Goal: Task Accomplishment & Management: Manage account settings

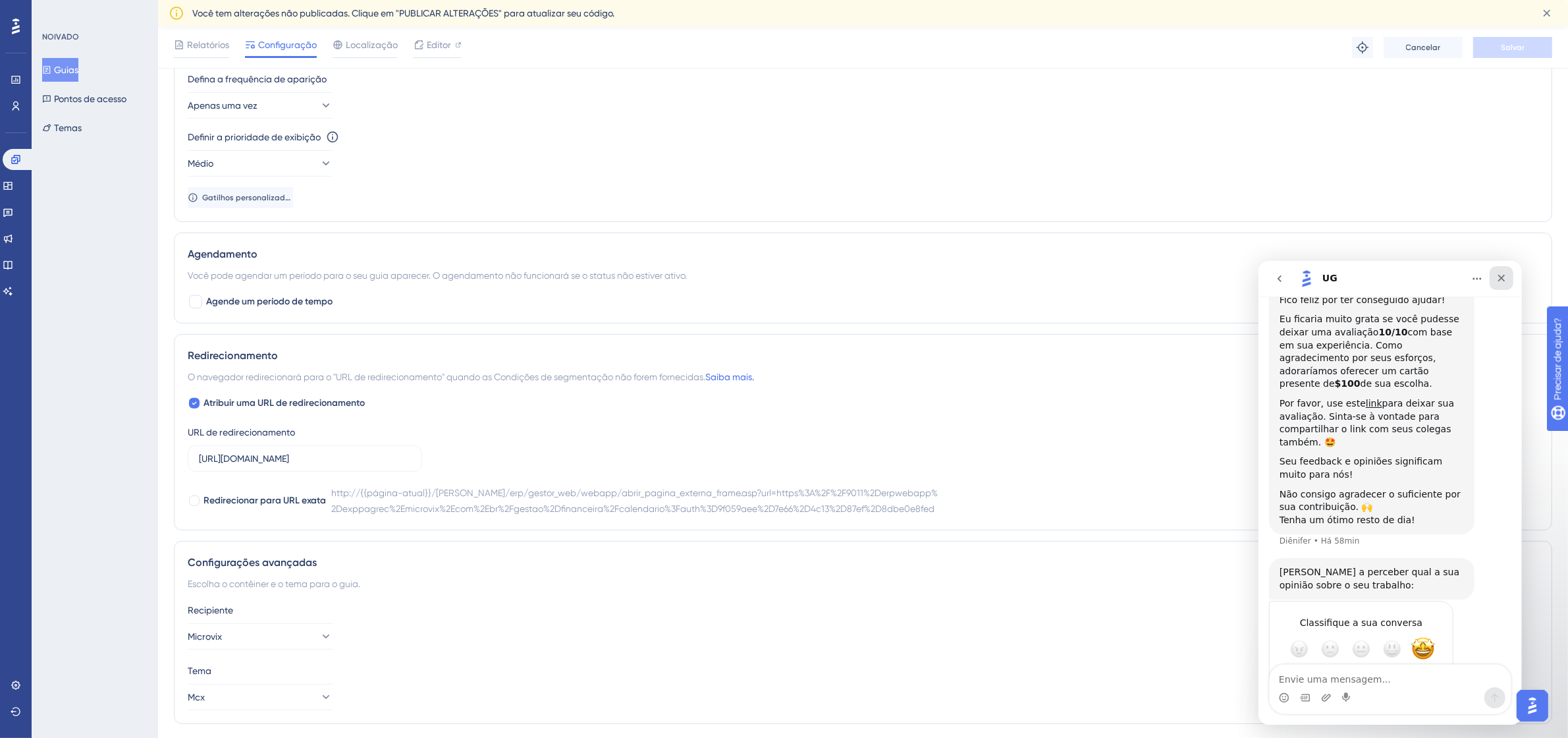
click at [1498, 271] on div "Fechar" at bounding box center [1500, 277] width 24 height 24
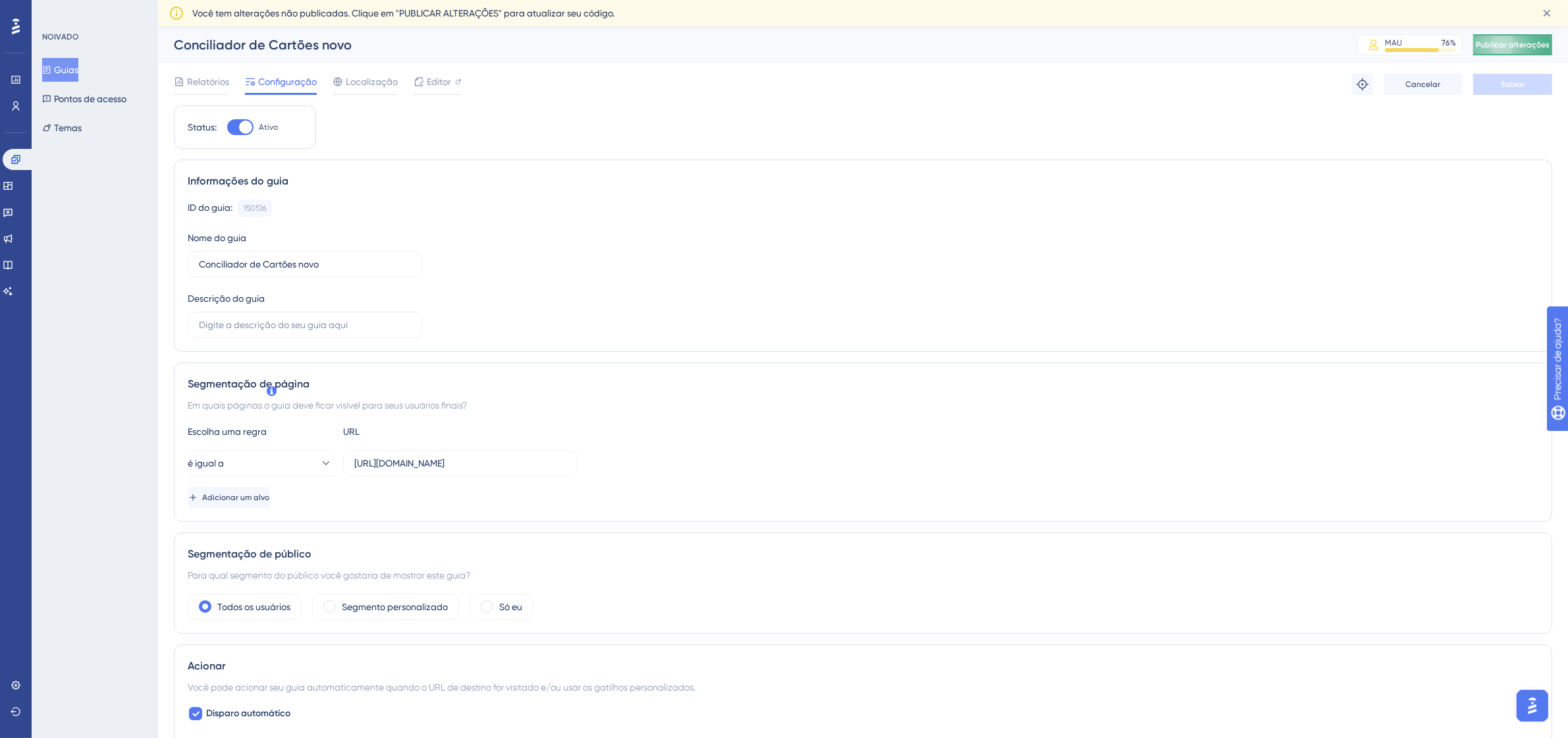
click at [1528, 41] on font "Publicar alterações" at bounding box center [1512, 45] width 74 height 10
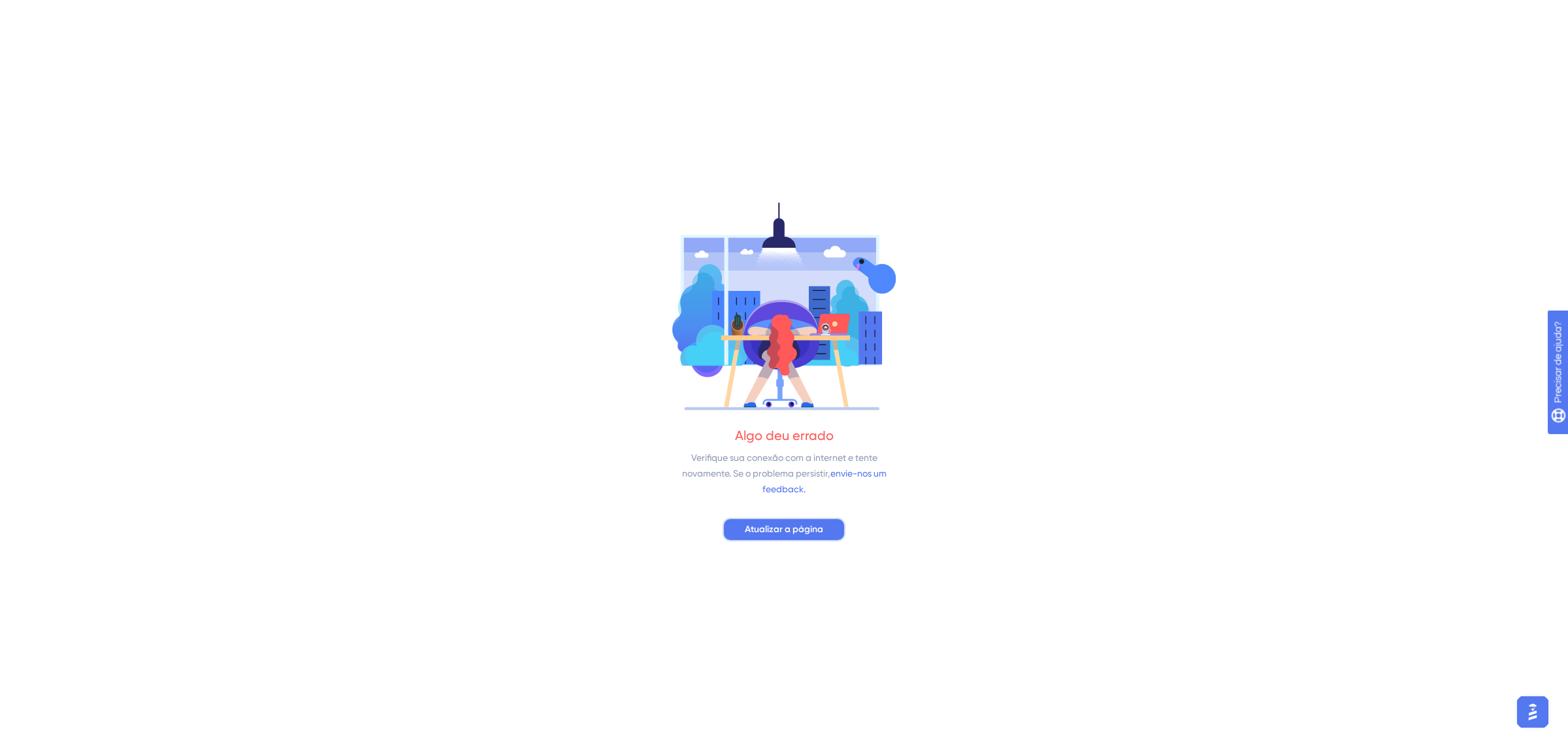
click at [802, 534] on font "Atualizar a página" at bounding box center [784, 529] width 78 height 11
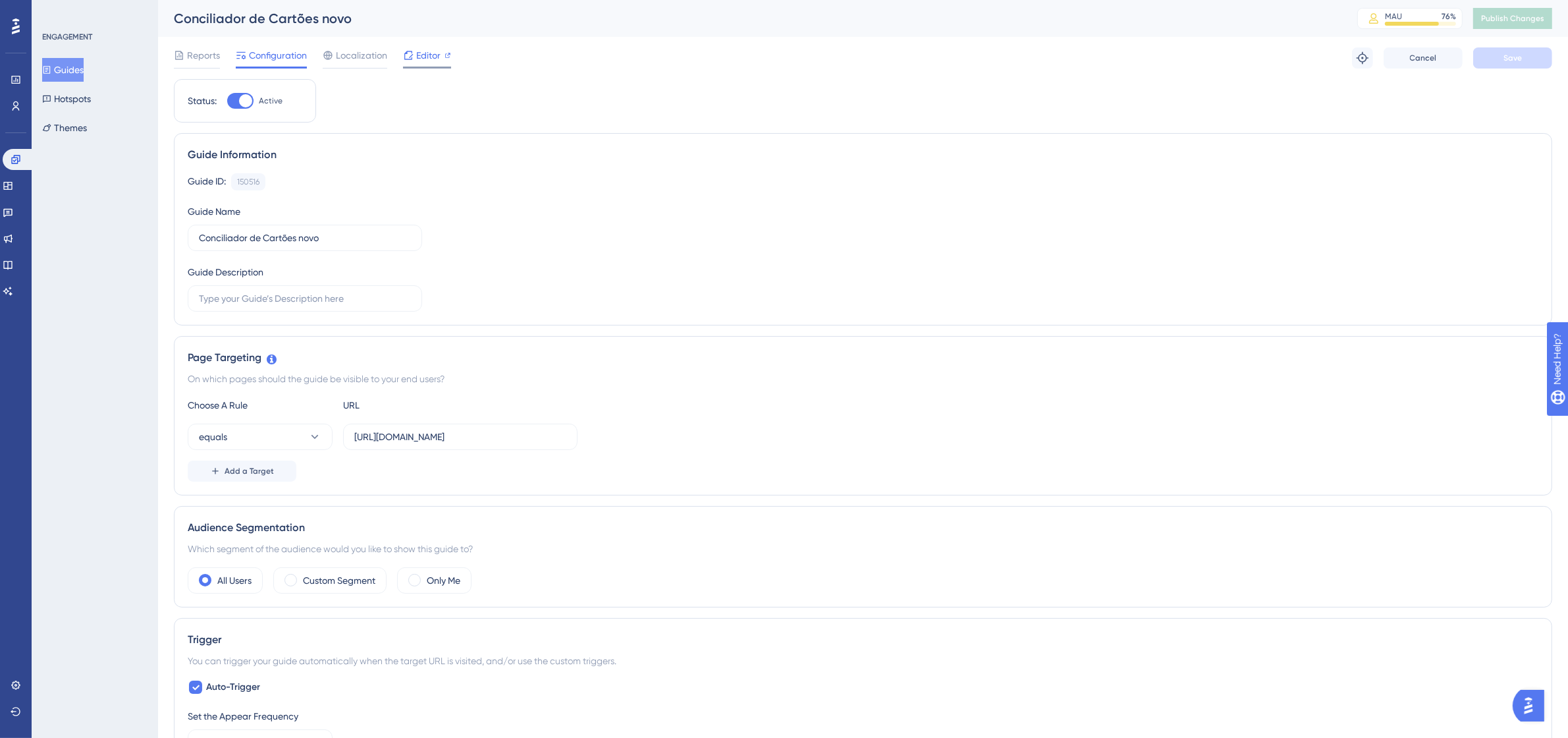
click at [438, 54] on span "Editor" at bounding box center [428, 55] width 24 height 16
click at [442, 64] on div "Editor" at bounding box center [427, 58] width 48 height 21
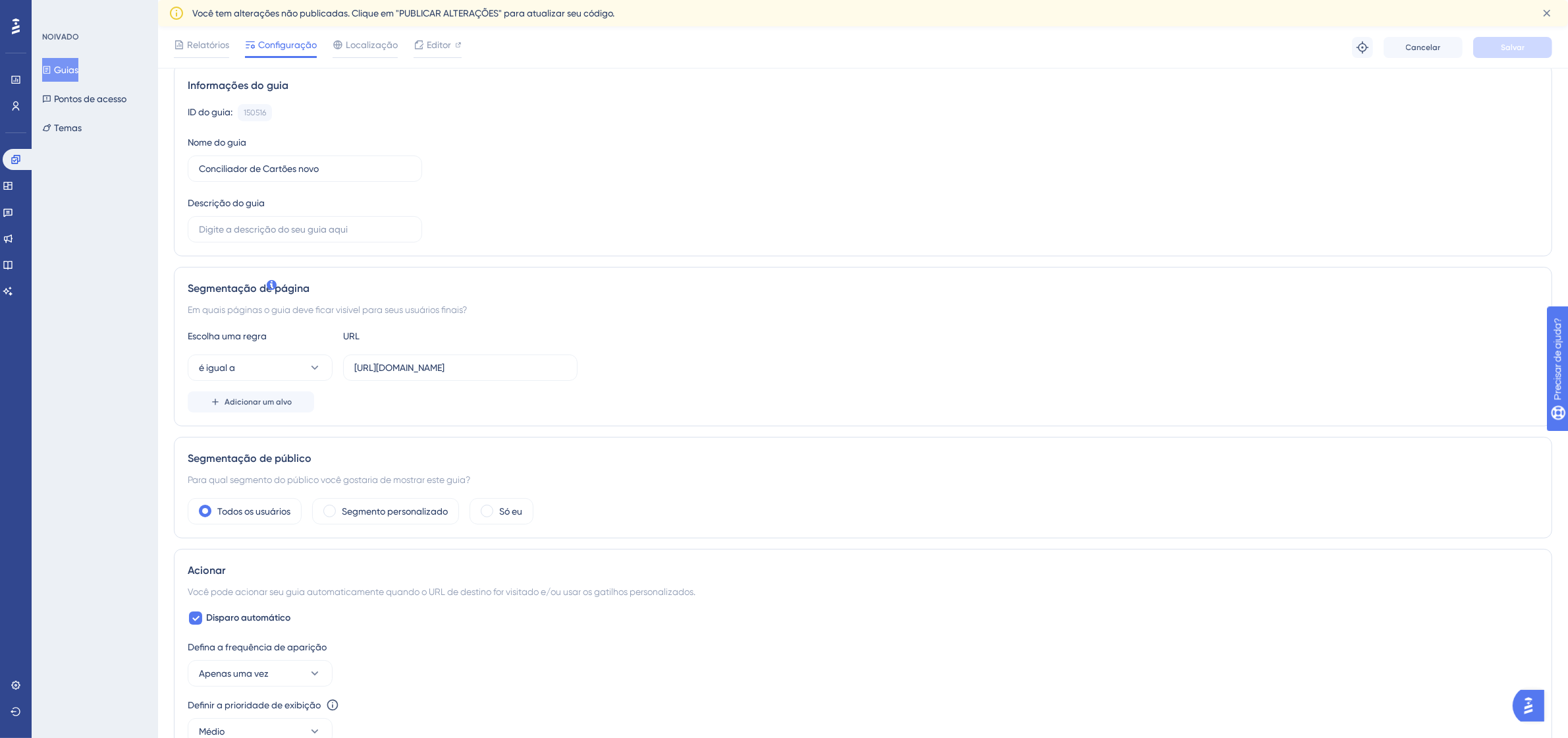
scroll to position [165, 0]
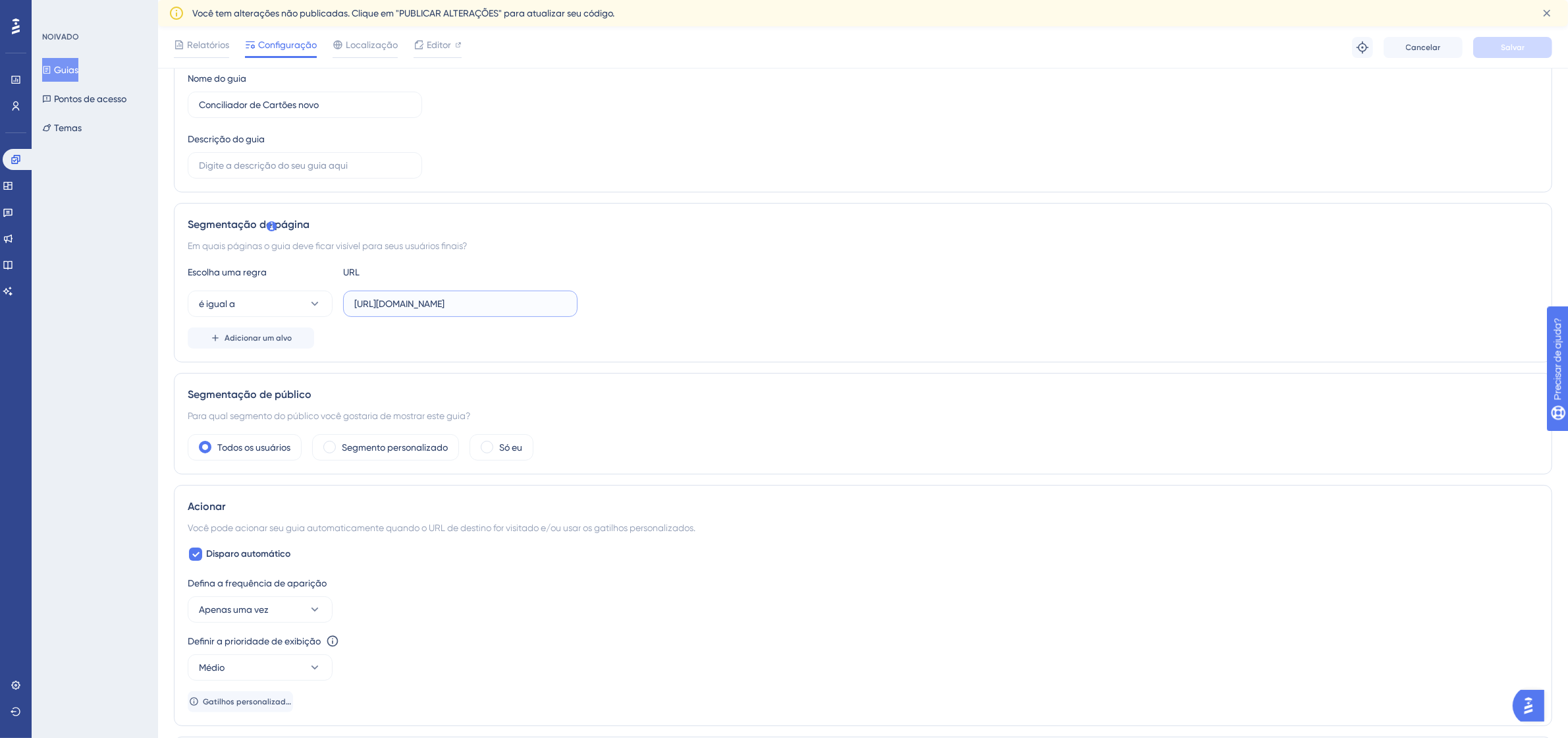
click at [461, 305] on input "http://linx-expclientes.microvix.com.br/Liliane/erp/gestor_web/webapp/abrir_pag…" at bounding box center [460, 303] width 212 height 14
click at [461, 305] on input "[URL][DOMAIN_NAME]" at bounding box center [460, 303] width 212 height 14
paste input "[URL][DOMAIN_NAME]"
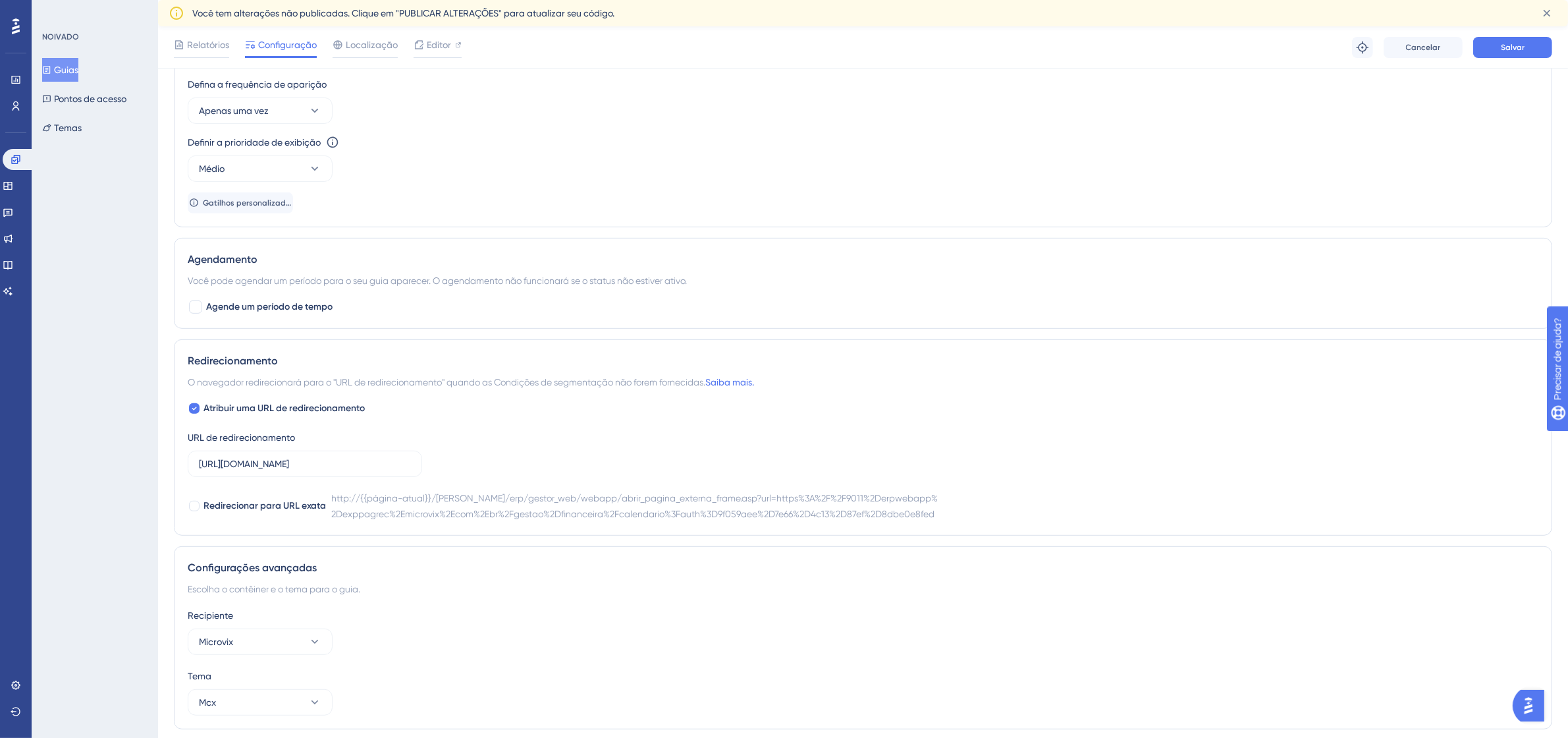
scroll to position [695, 0]
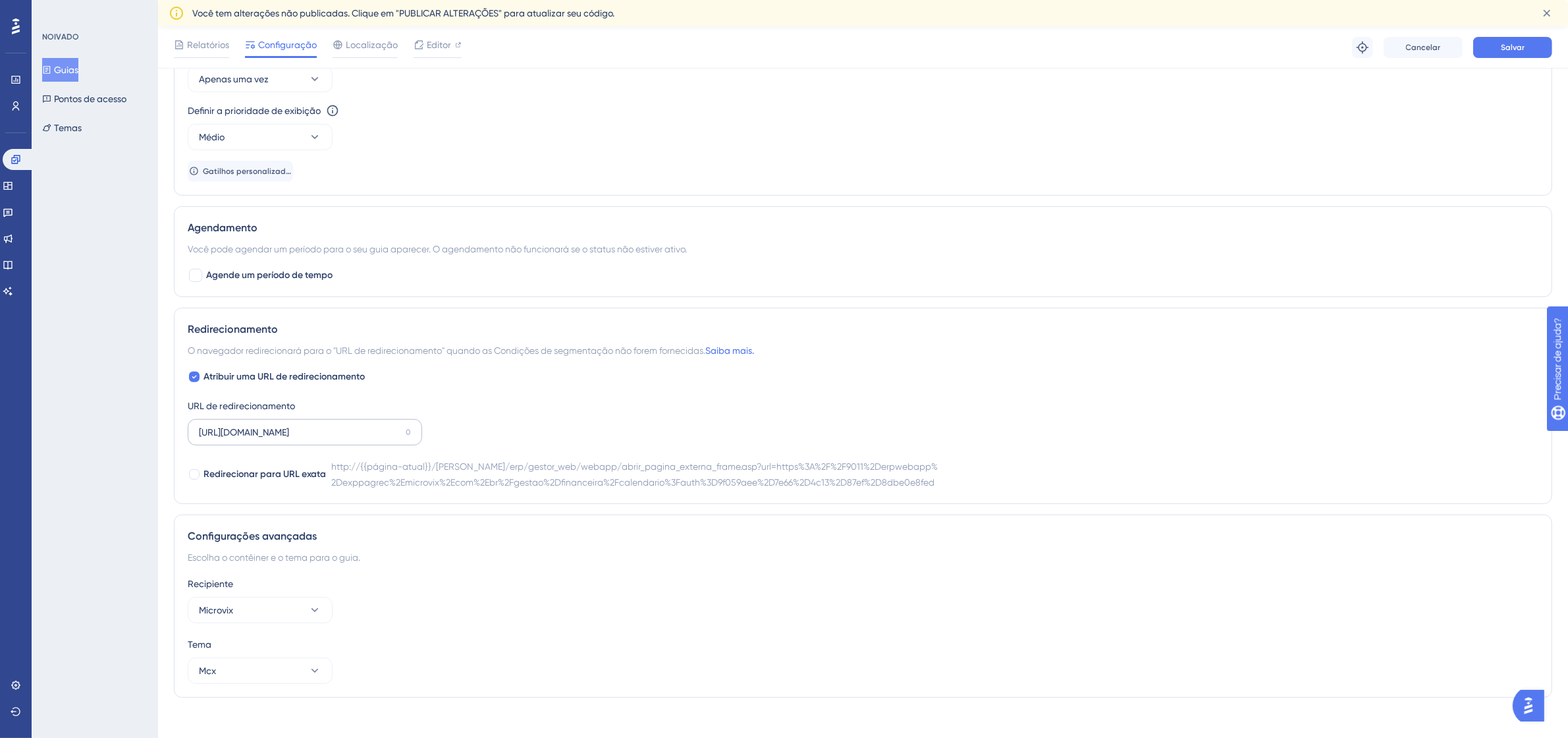
type input "[URL][DOMAIN_NAME]"
click at [366, 433] on input "http://linx-expclientes.microvix.com.br/Liliane/erp/gestor_web/webapp/abrir_pag…" at bounding box center [299, 432] width 202 height 14
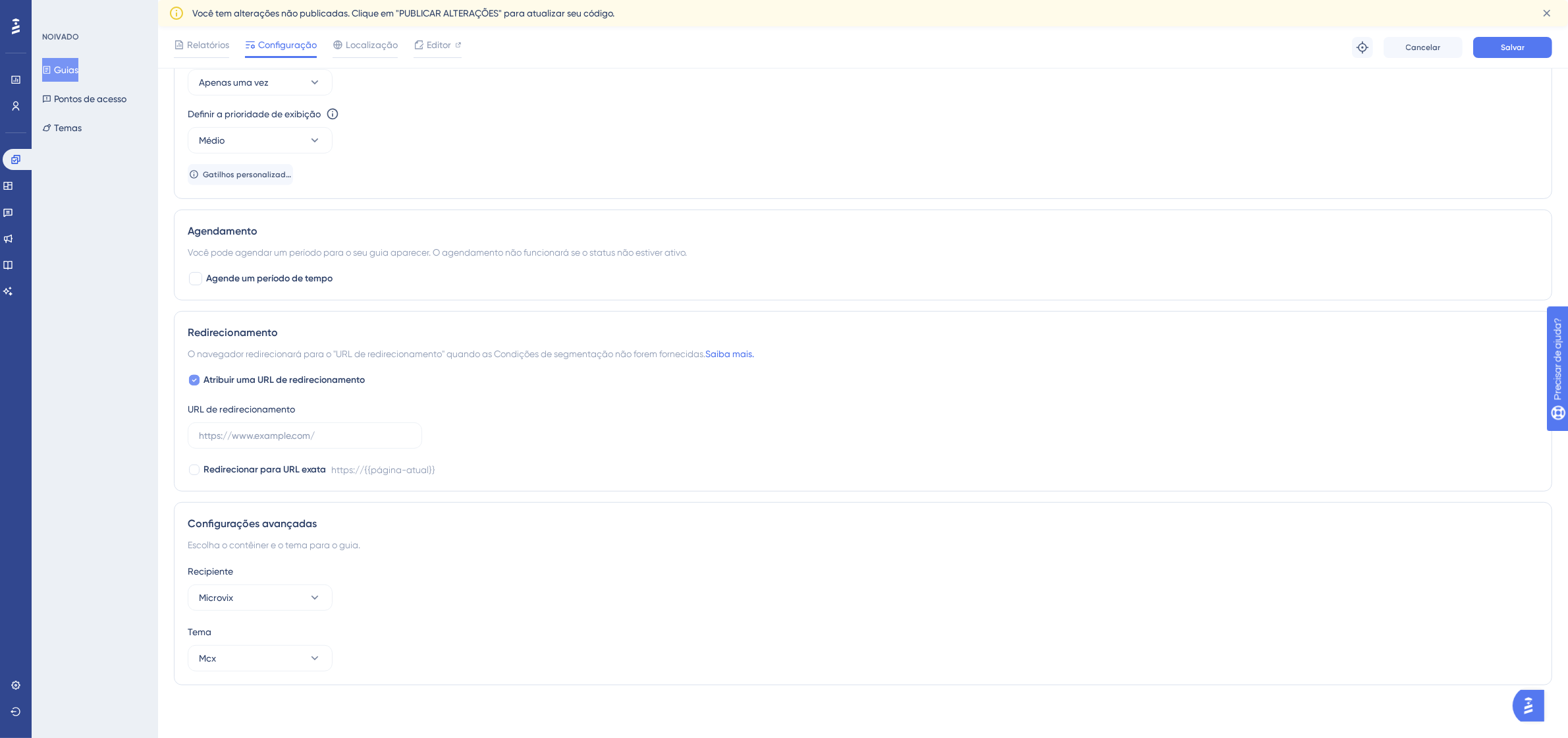
click at [284, 379] on font "Atribuir uma URL de redirecionamento" at bounding box center [284, 380] width 162 height 11
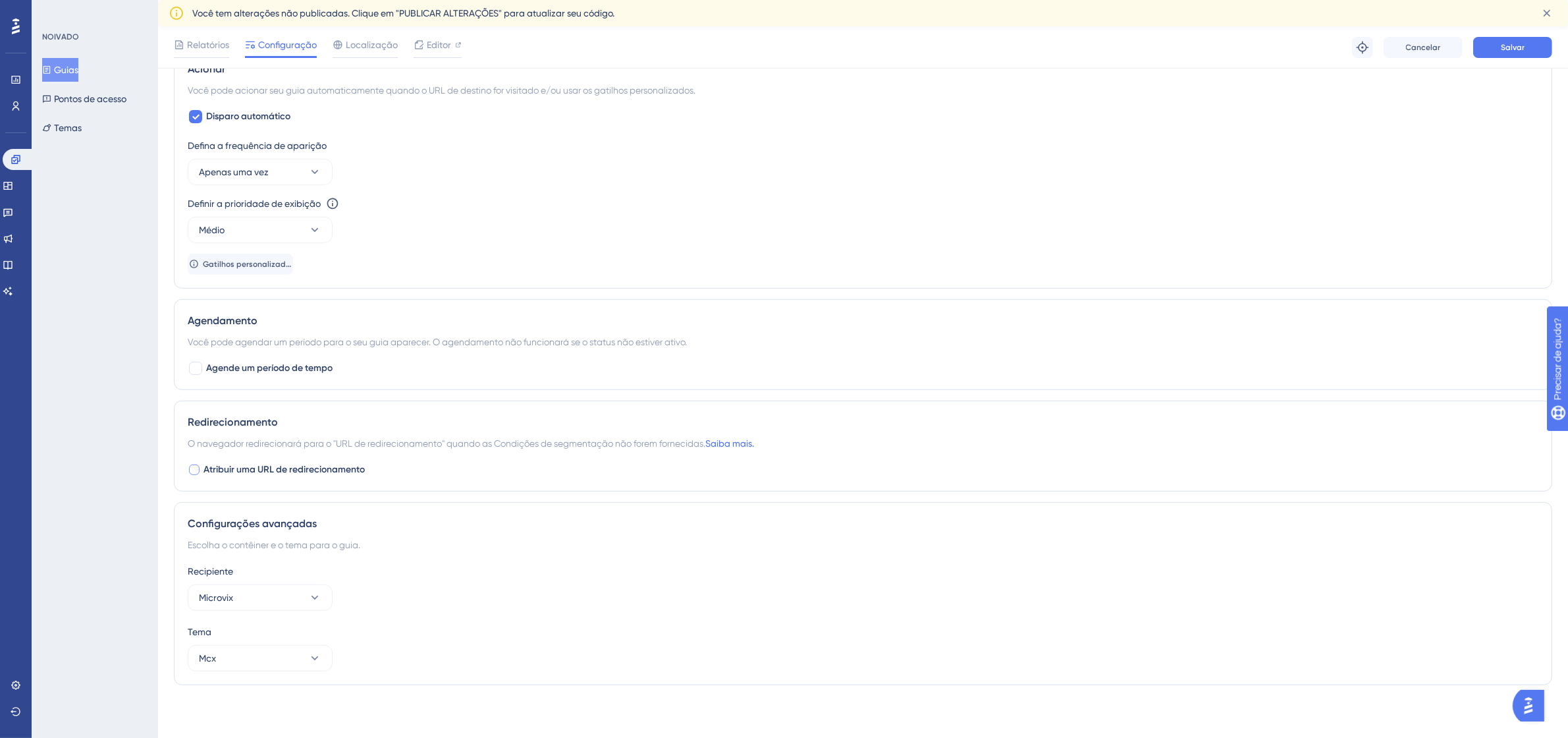
scroll to position [605, 0]
click at [245, 420] on font "Redirecionamento" at bounding box center [232, 422] width 90 height 12
click at [191, 471] on div at bounding box center [194, 470] width 11 height 11
checkbox input "true"
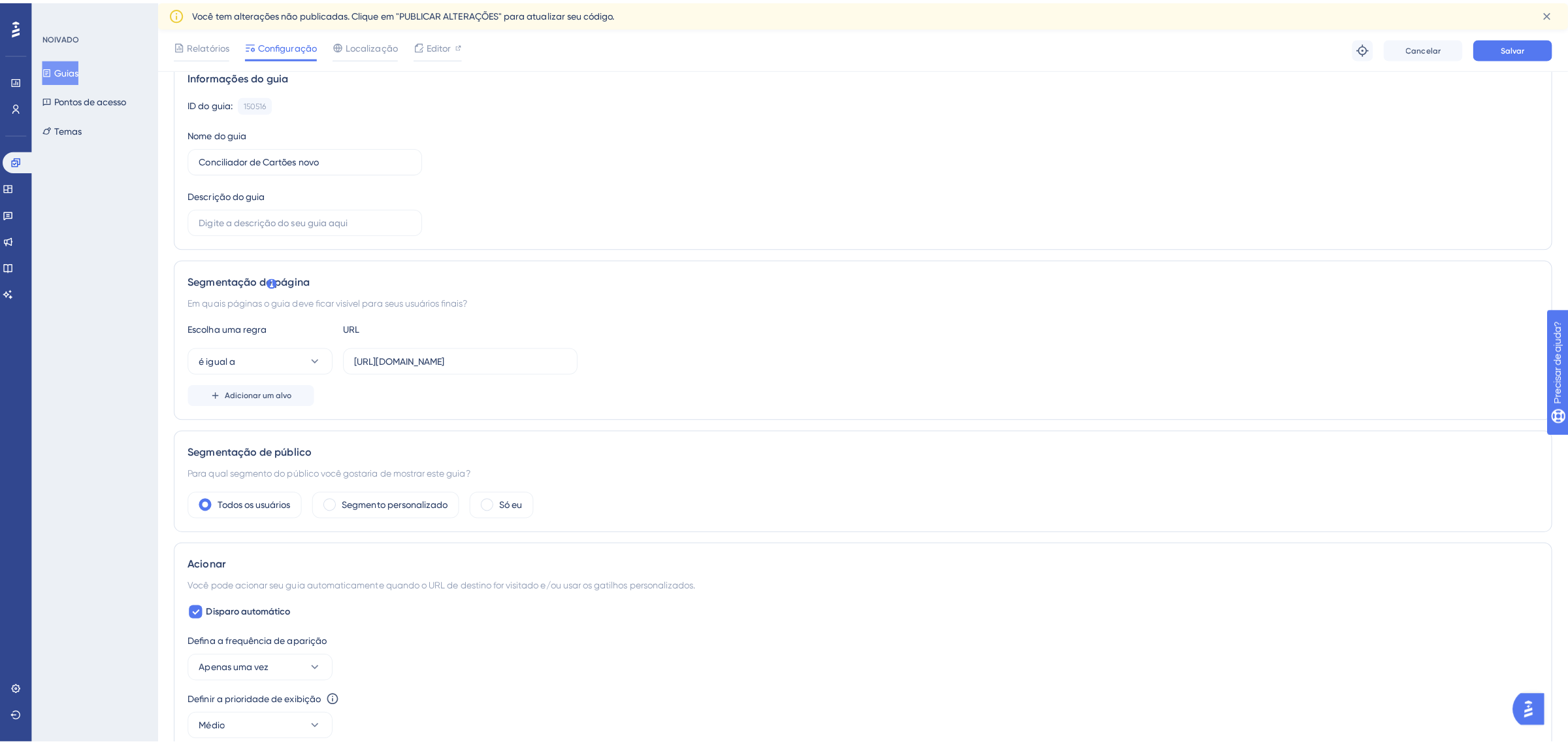
scroll to position [0, 0]
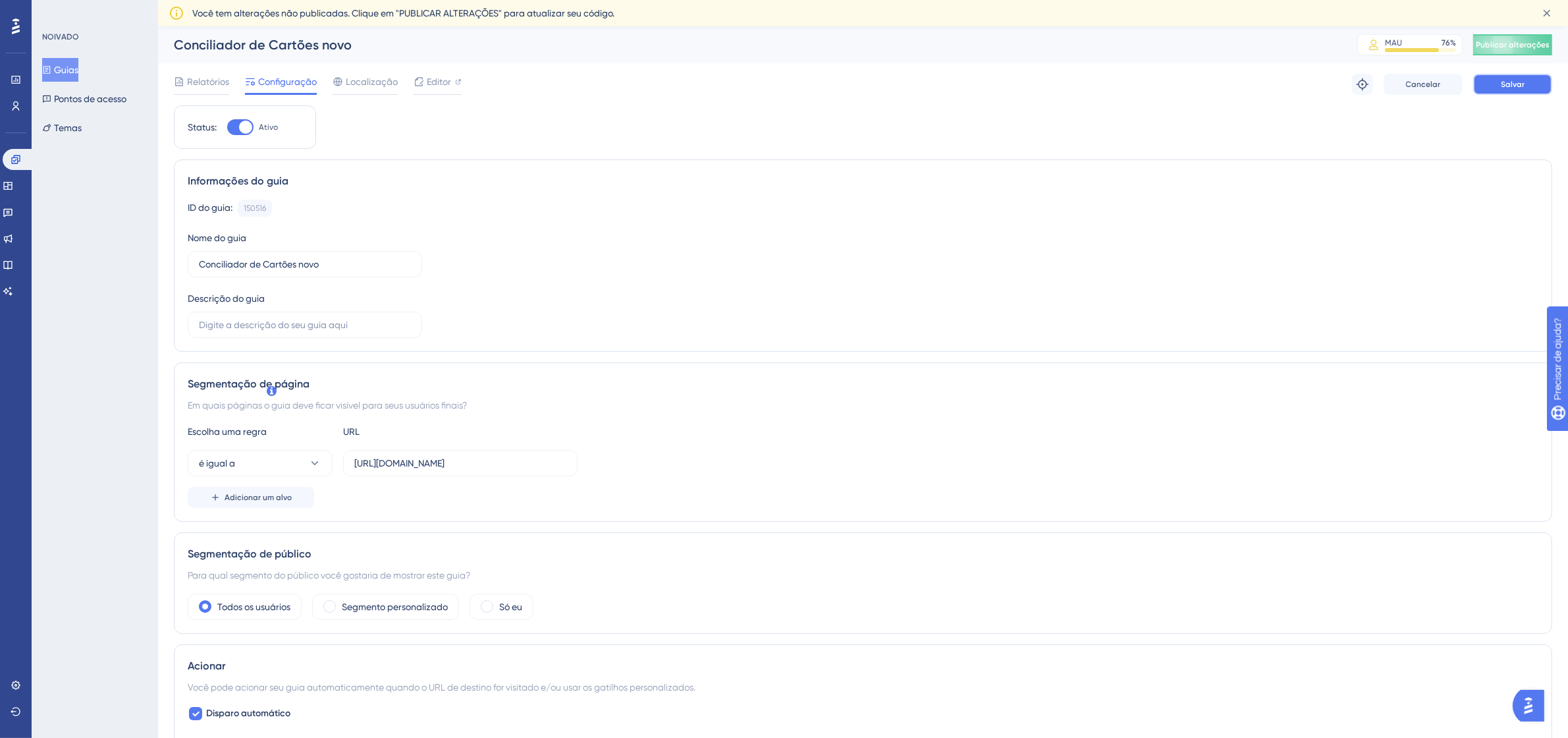
click at [1528, 86] on button "Salvar" at bounding box center [1512, 84] width 79 height 21
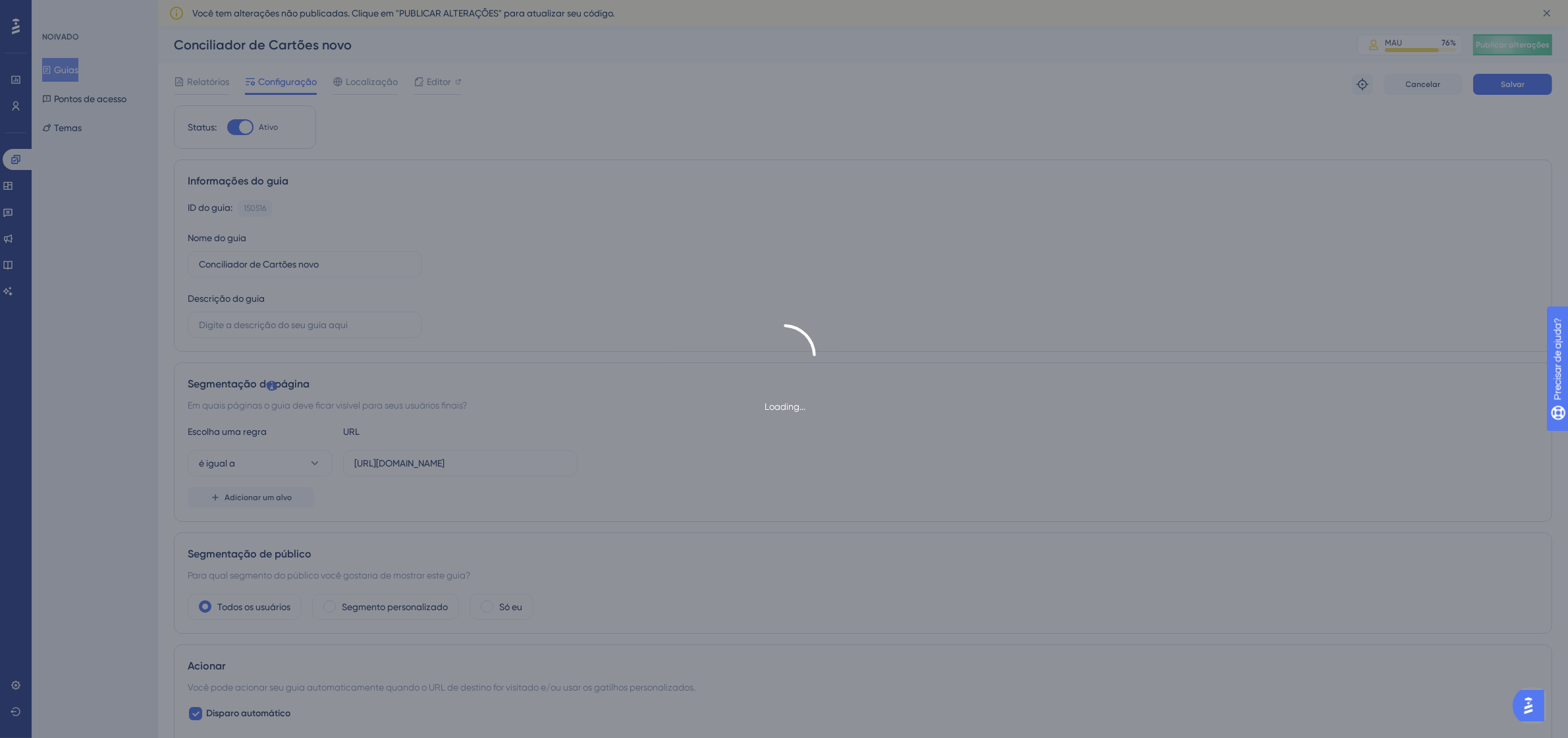
type input "[URL][DOMAIN_NAME]"
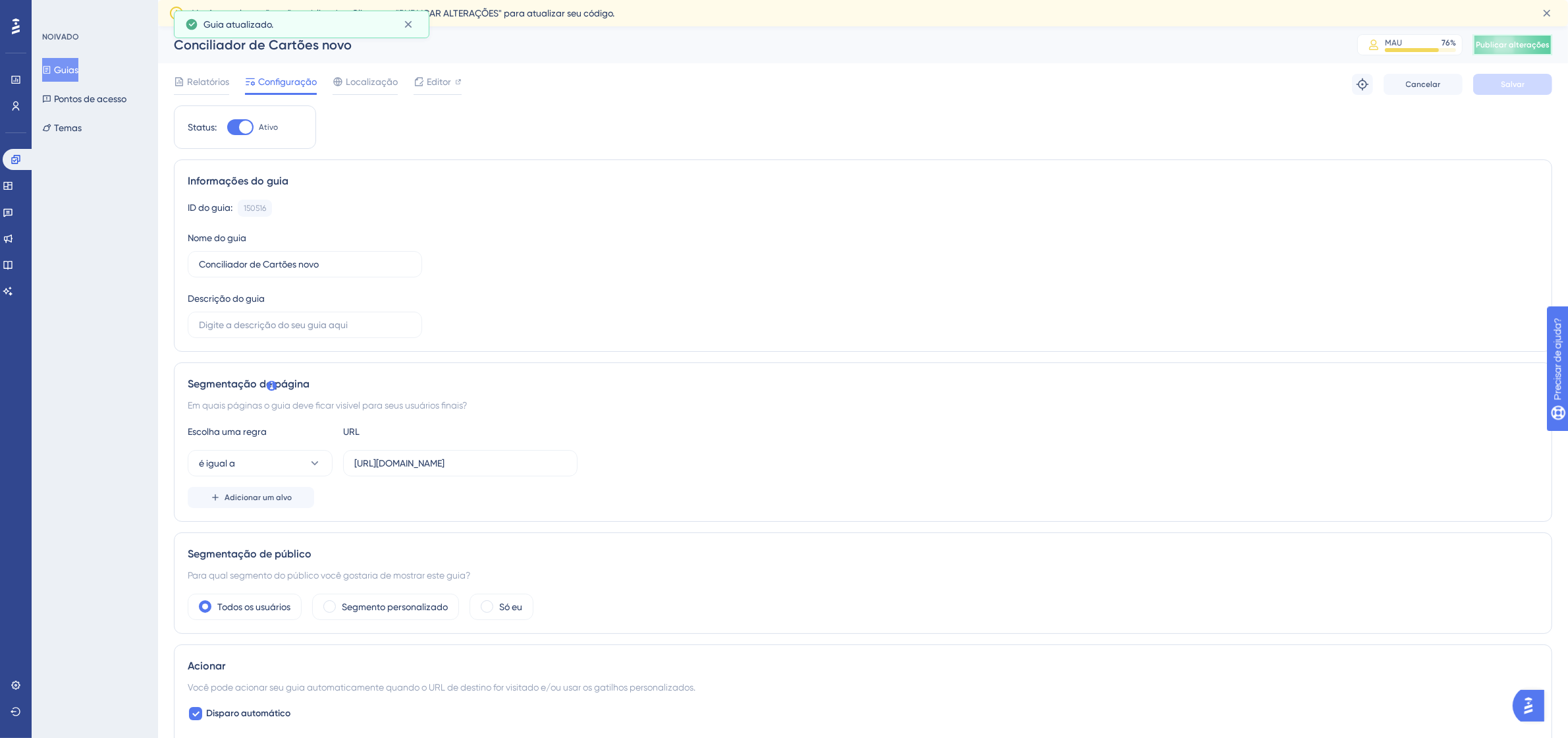
click at [1532, 46] on font "Publicar alterações" at bounding box center [1512, 45] width 74 height 10
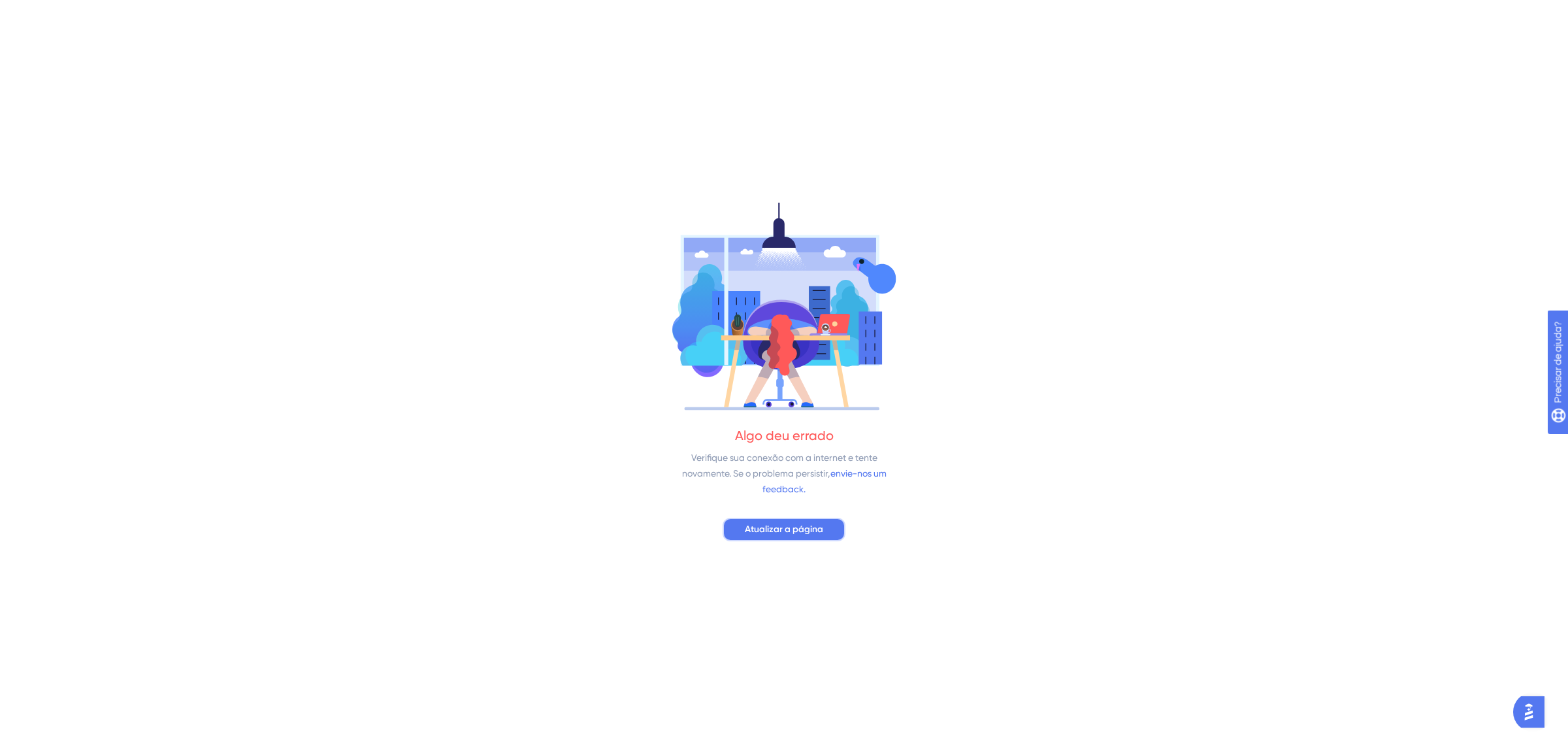
click at [792, 534] on font "Atualizar a página" at bounding box center [784, 529] width 78 height 11
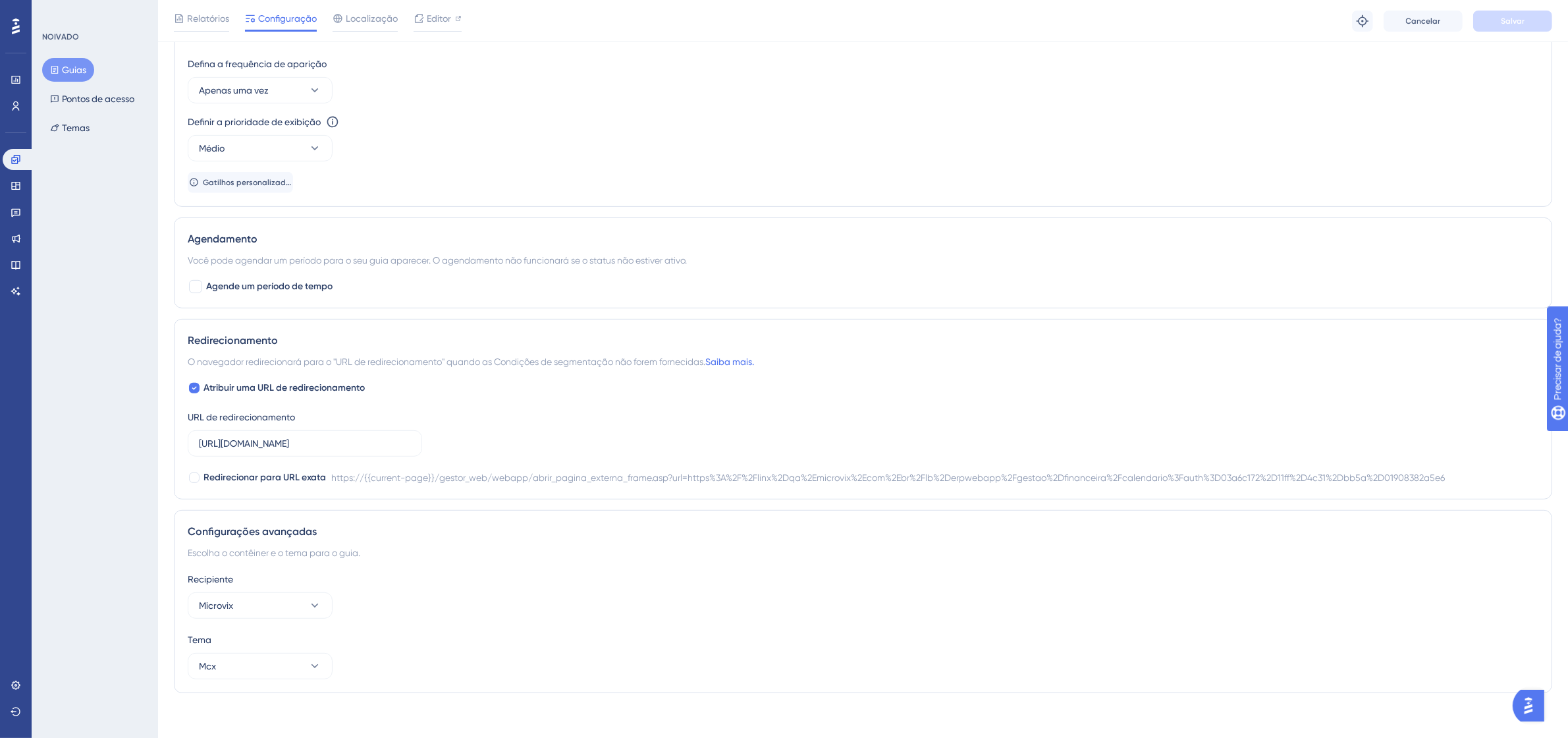
scroll to position [659, 0]
click at [348, 446] on input "[URL][DOMAIN_NAME]" at bounding box center [297, 441] width 198 height 14
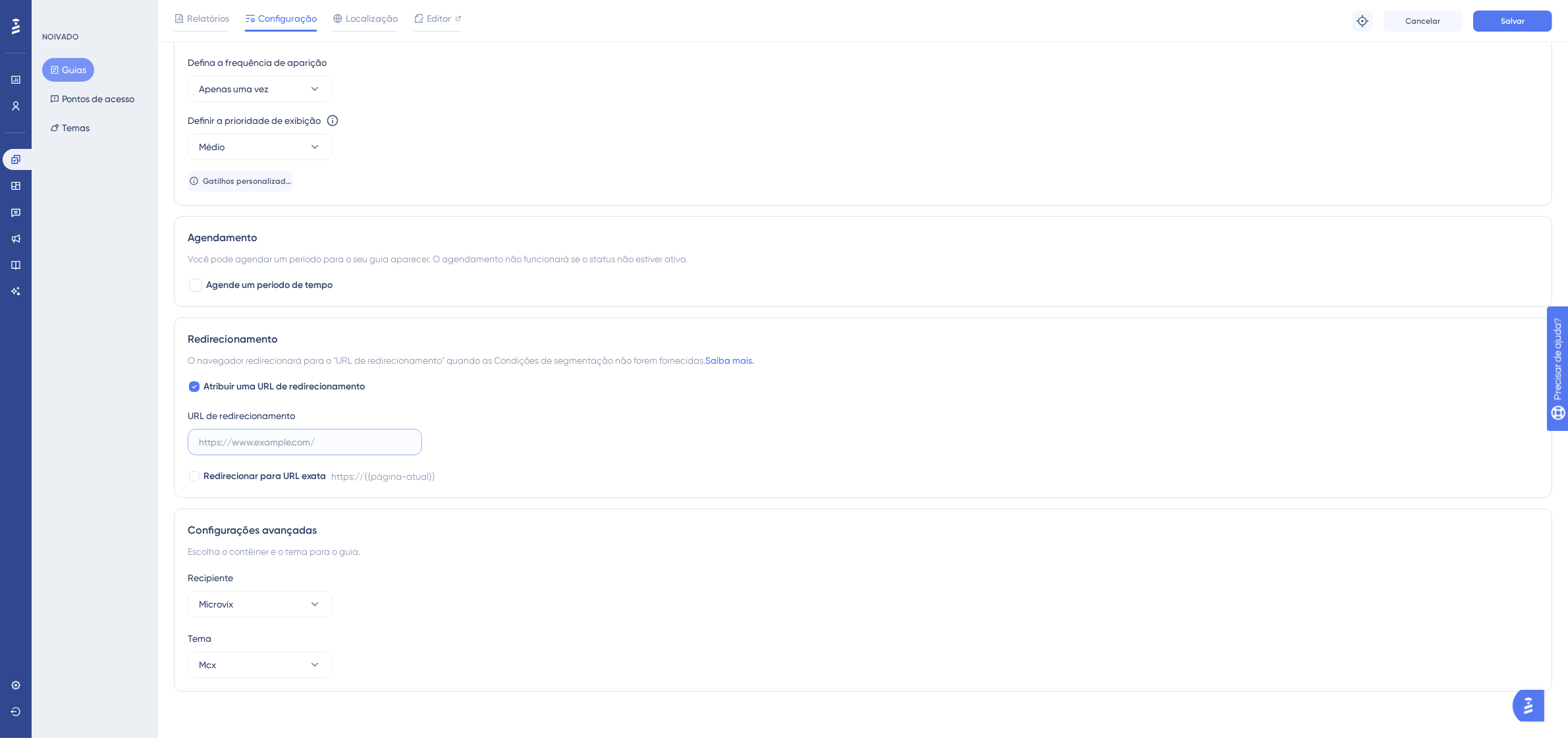
click at [310, 439] on input "text" at bounding box center [305, 441] width 212 height 14
paste input "[URL][DOMAIN_NAME]"
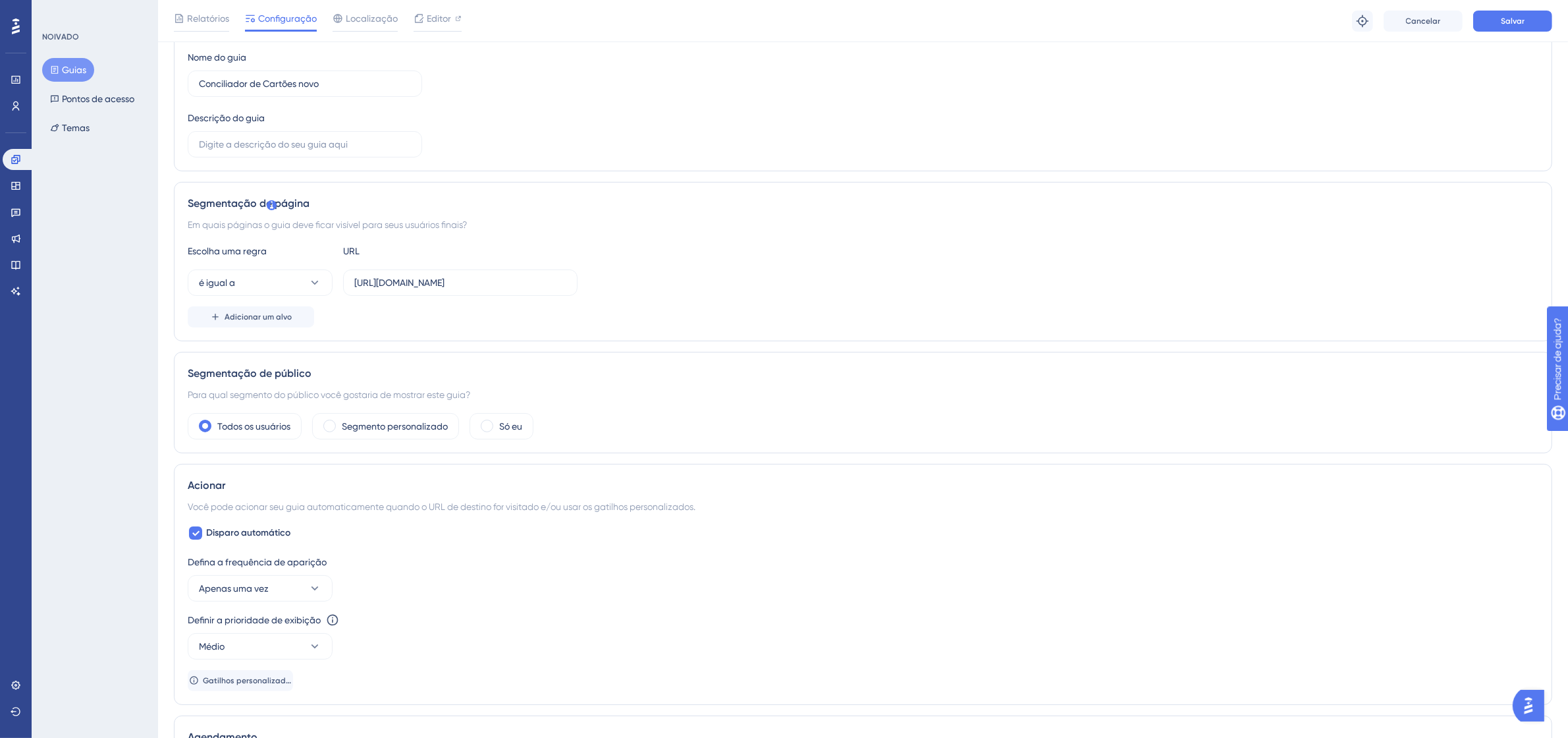
scroll to position [0, 0]
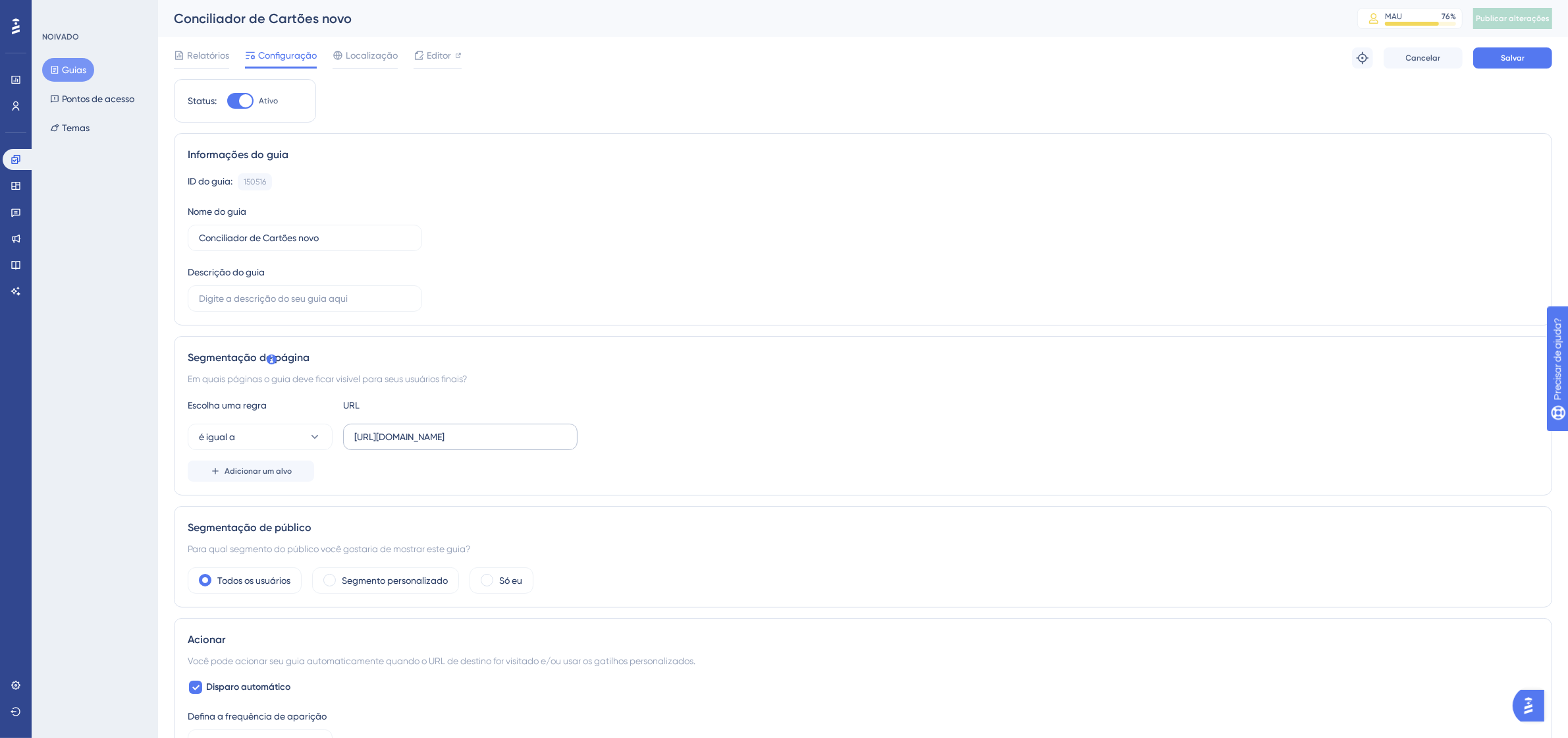
type input "[URL][DOMAIN_NAME]"
click at [473, 439] on input "[URL][DOMAIN_NAME]" at bounding box center [460, 437] width 212 height 14
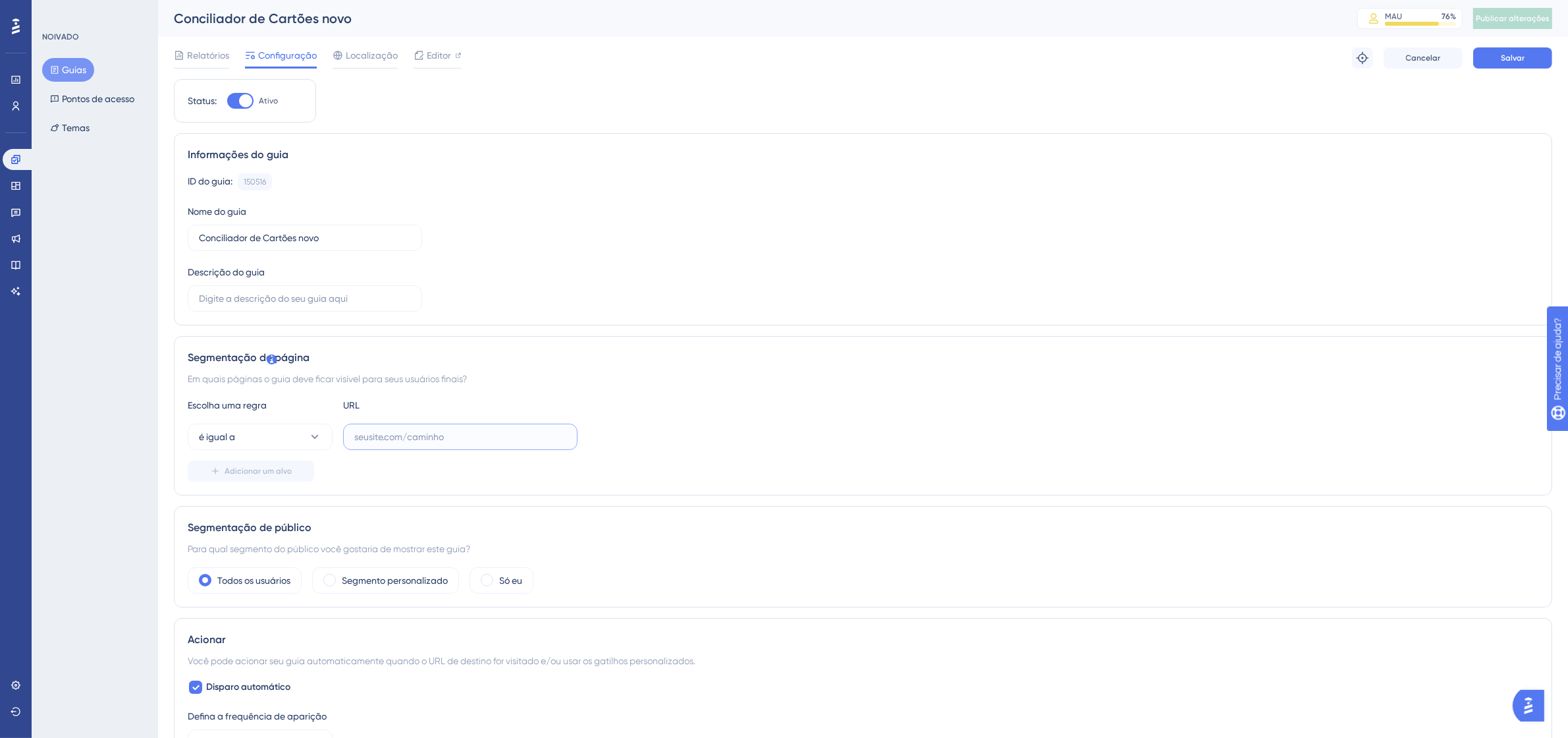
paste input "[URL][DOMAIN_NAME]"
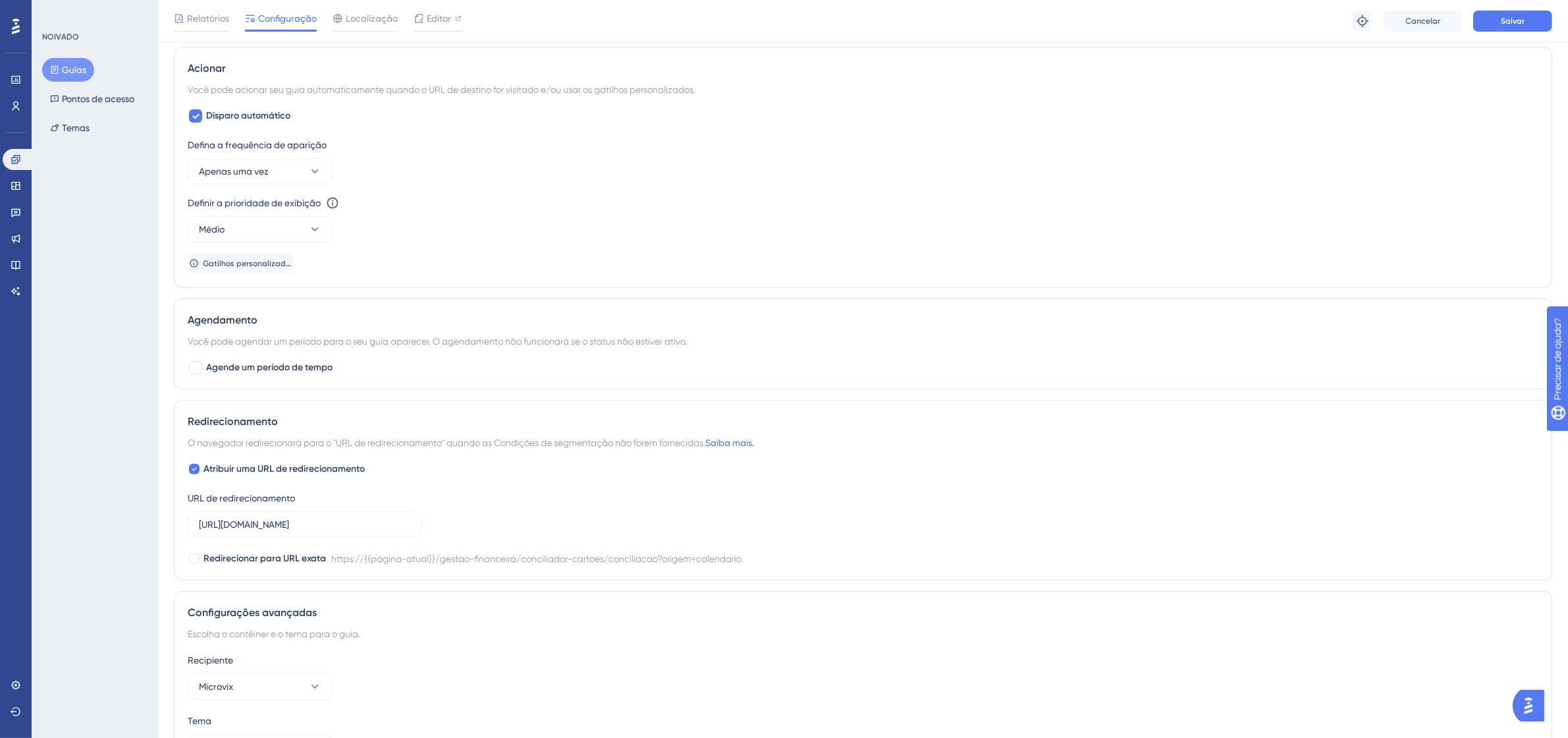
scroll to position [422, 0]
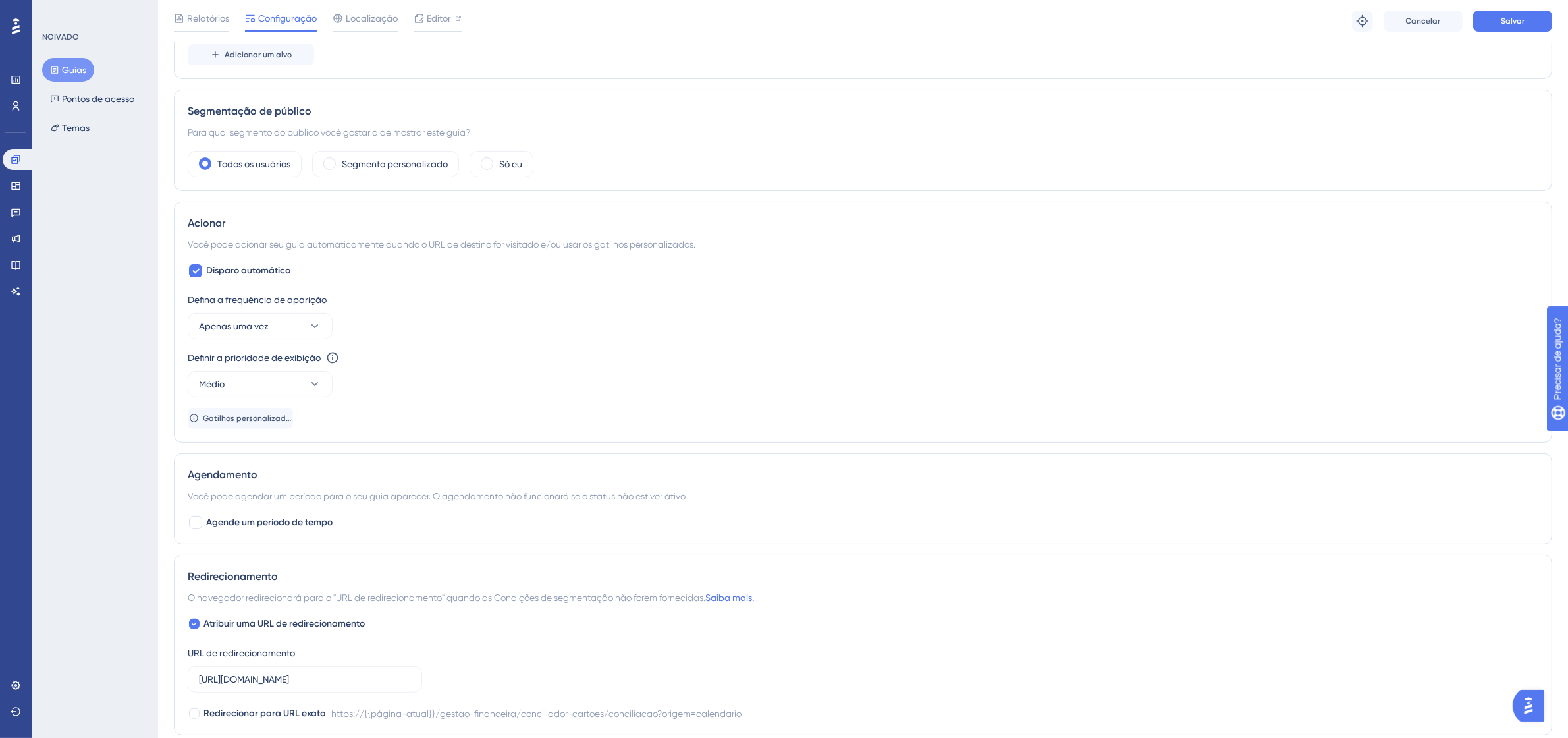
type input "[URL][DOMAIN_NAME]"
click at [1528, 7] on div "Relatórios Configuração Localização Editor Solução de problemas Cancelar Salvar" at bounding box center [863, 21] width 1410 height 42
click at [1526, 15] on button "Salvar" at bounding box center [1512, 21] width 79 height 21
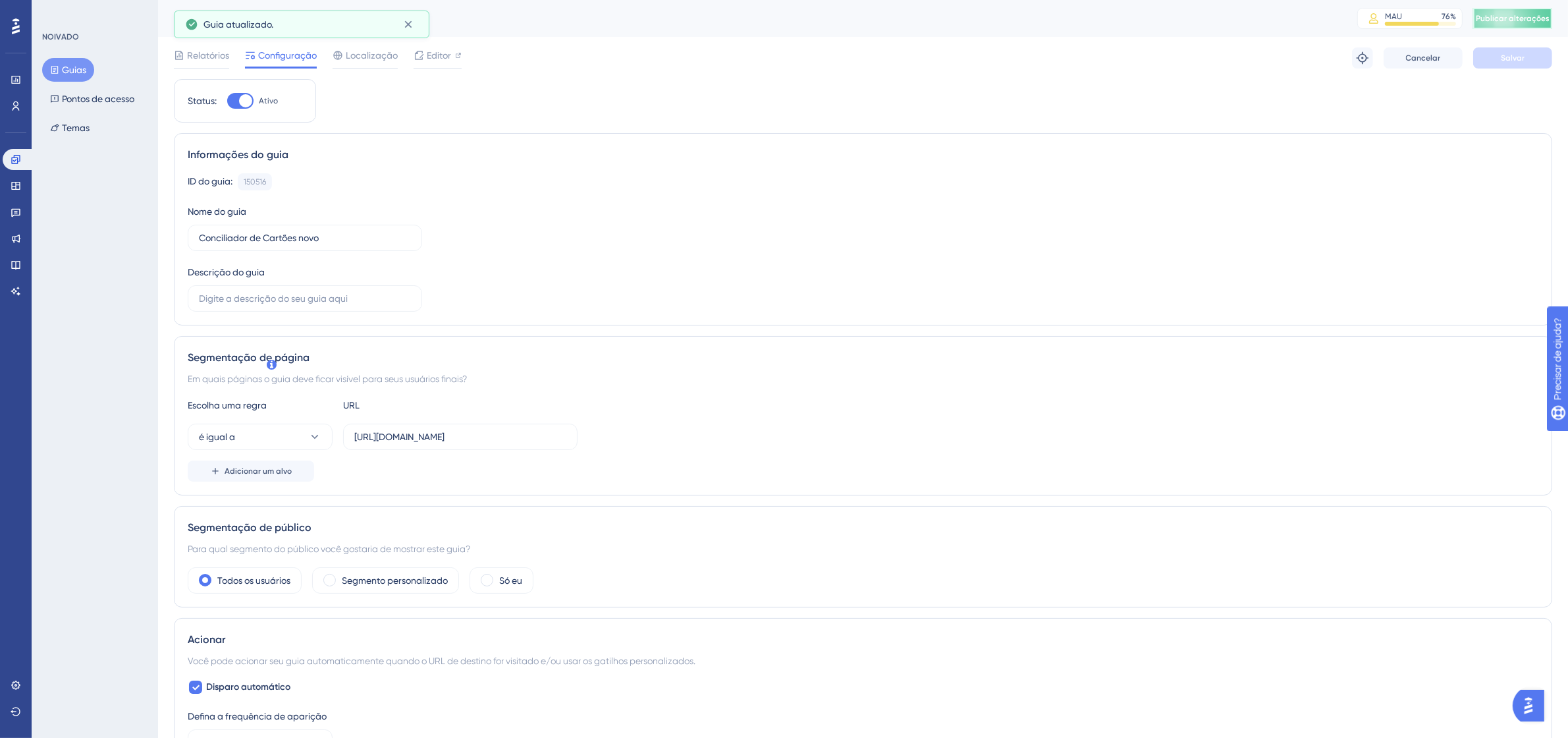
click at [1536, 20] on font "Publicar alterações" at bounding box center [1512, 18] width 74 height 10
click at [443, 60] on span "Editor" at bounding box center [439, 55] width 24 height 16
click at [446, 448] on label "[URL][DOMAIN_NAME]" at bounding box center [460, 437] width 234 height 26
click at [446, 444] on input "[URL][DOMAIN_NAME]" at bounding box center [460, 437] width 212 height 14
click at [446, 448] on label "[URL][DOMAIN_NAME]" at bounding box center [460, 437] width 234 height 26
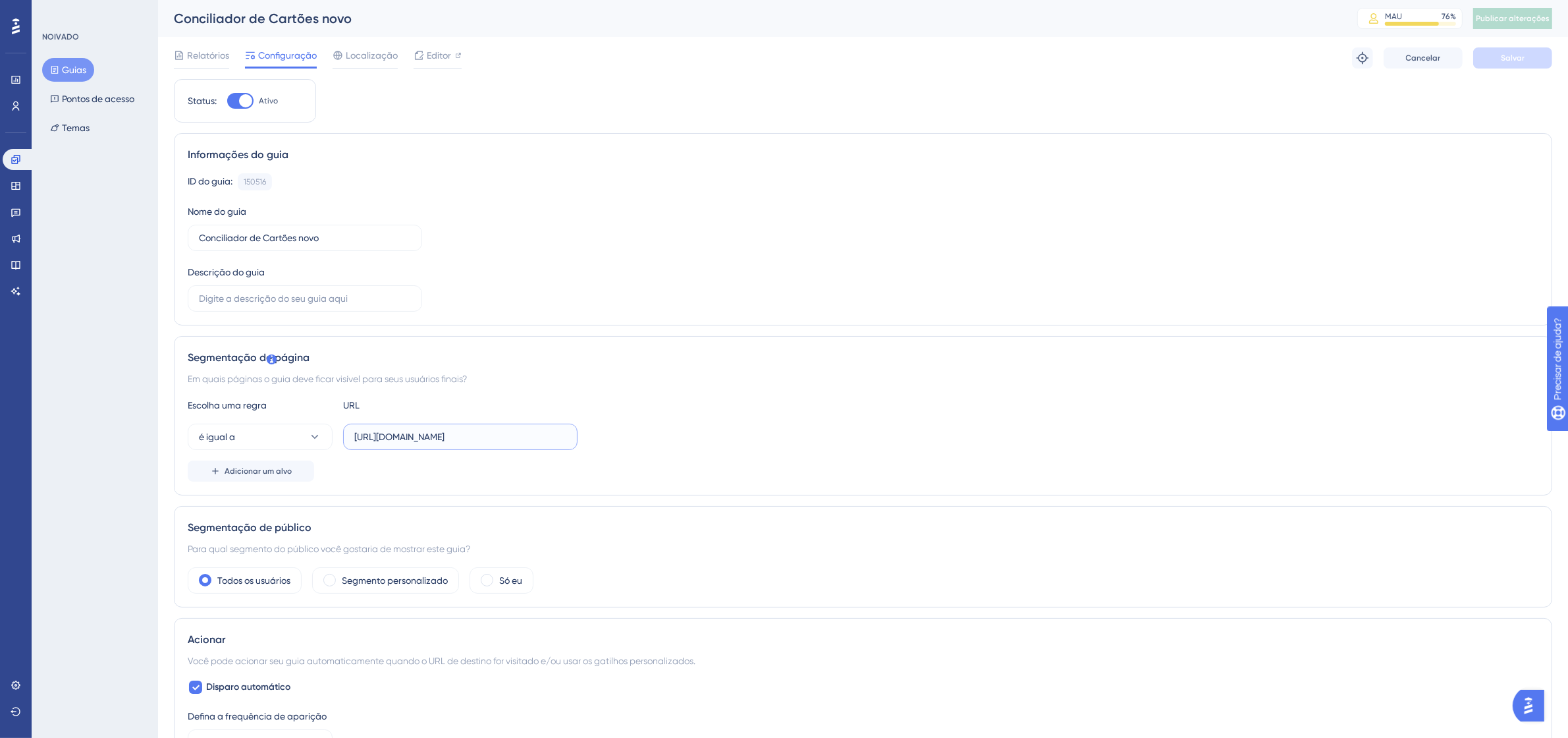
click at [446, 444] on input "[URL][DOMAIN_NAME]" at bounding box center [460, 437] width 212 height 14
click at [446, 448] on label "[URL][DOMAIN_NAME]" at bounding box center [460, 437] width 234 height 26
click at [446, 444] on input "[URL][DOMAIN_NAME]" at bounding box center [460, 437] width 212 height 14
click at [468, 432] on input "[URL][DOMAIN_NAME]" at bounding box center [460, 437] width 212 height 14
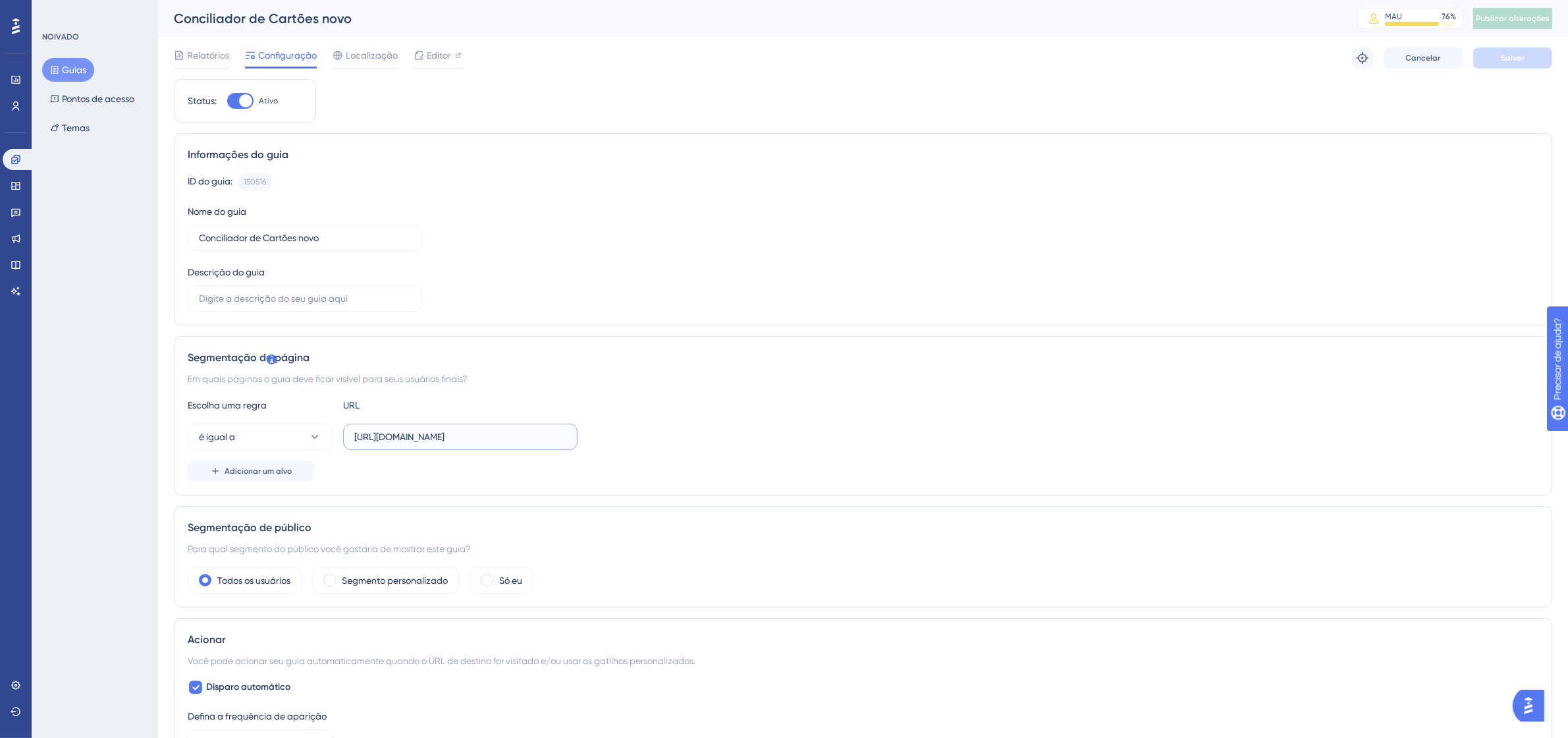
click at [468, 432] on input "[URL][DOMAIN_NAME]" at bounding box center [460, 437] width 212 height 14
paste input "[URL][DOMAIN_NAME]"
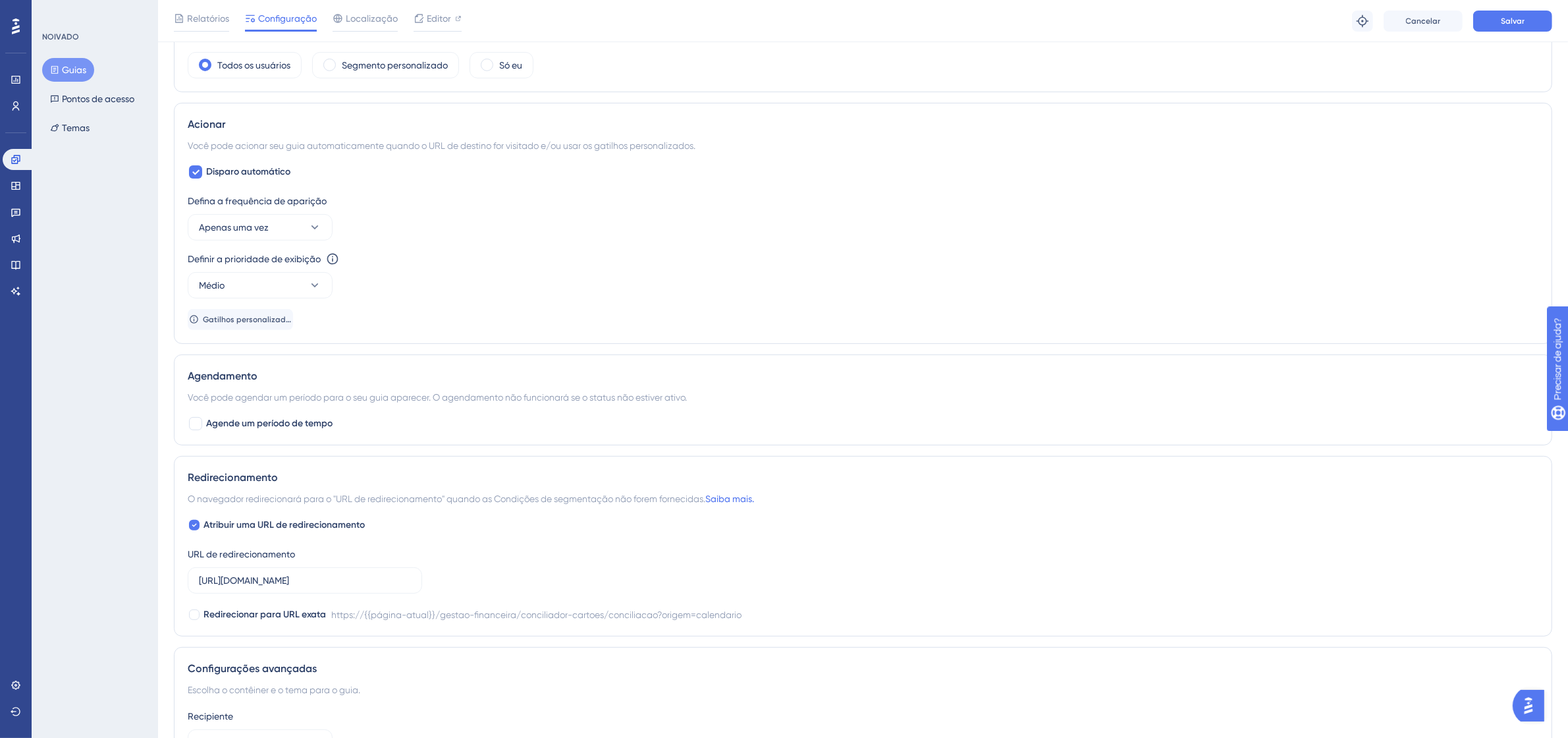
scroll to position [669, 0]
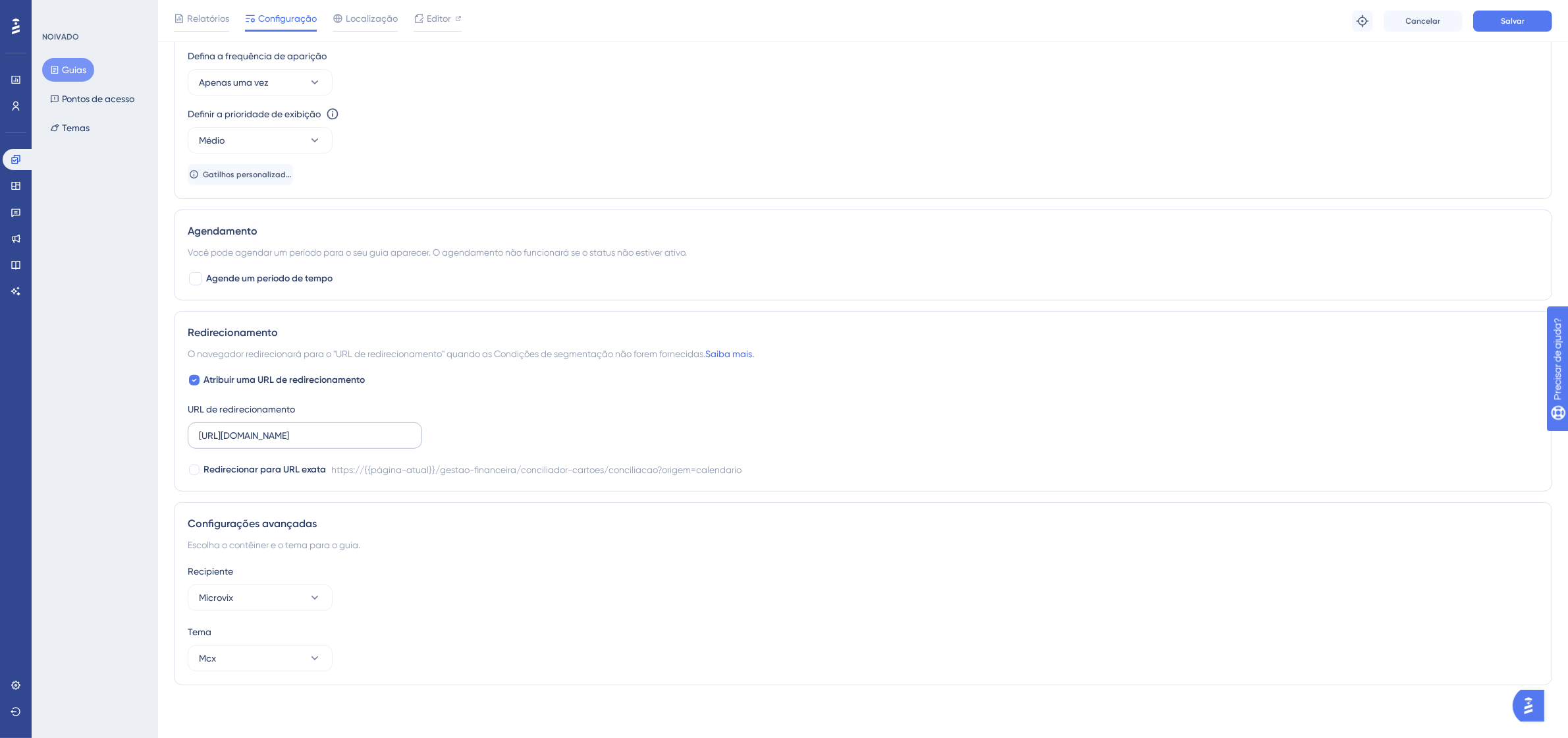
type input "[URL][DOMAIN_NAME]"
click at [346, 442] on label "[URL][DOMAIN_NAME]" at bounding box center [304, 435] width 234 height 26
click at [346, 442] on input "[URL][DOMAIN_NAME]" at bounding box center [305, 435] width 212 height 14
click at [346, 442] on label "[URL][DOMAIN_NAME]" at bounding box center [304, 435] width 234 height 26
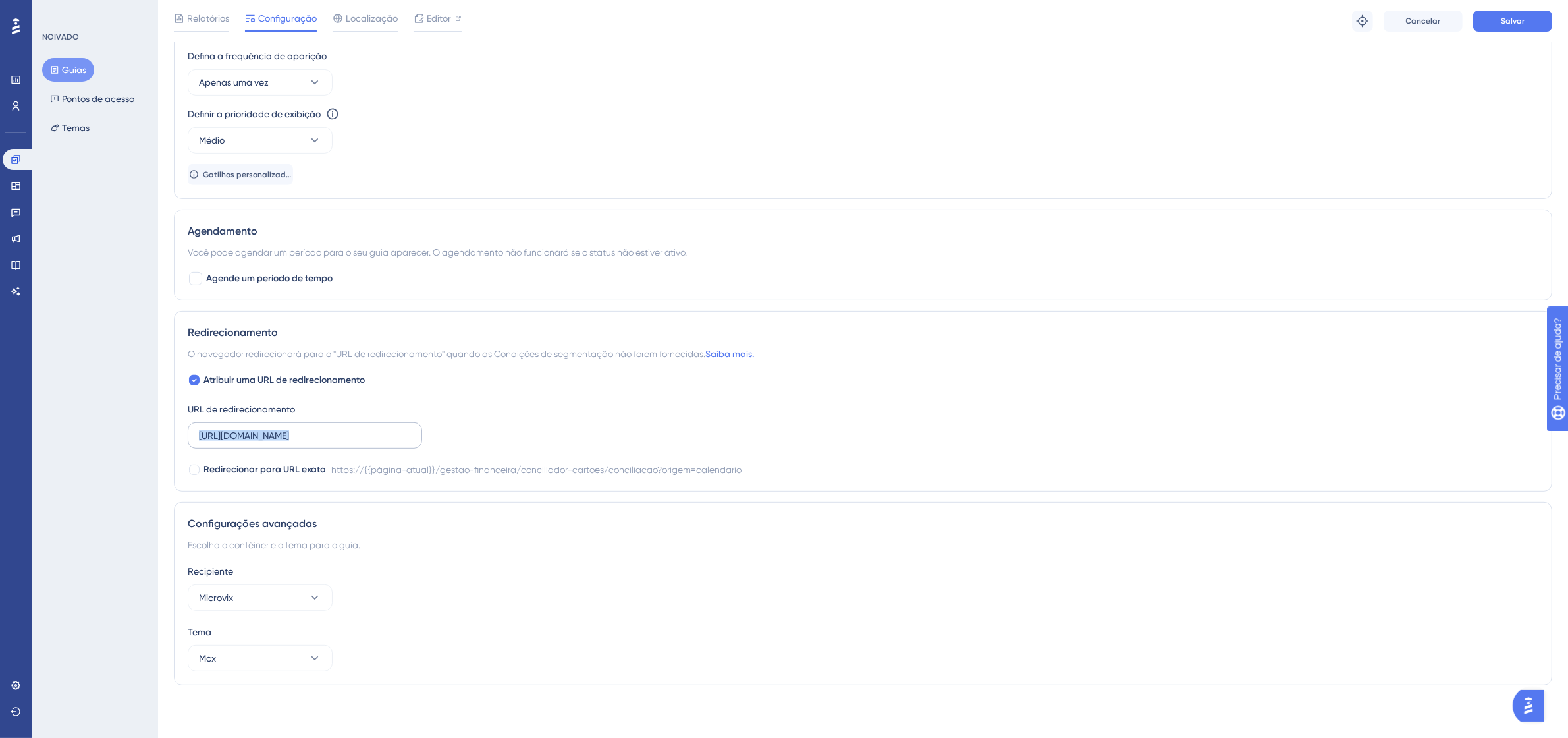
click at [346, 442] on input "[URL][DOMAIN_NAME]" at bounding box center [305, 435] width 212 height 14
click at [346, 442] on label "[URL][DOMAIN_NAME]" at bounding box center [304, 435] width 234 height 26
click at [346, 442] on input "[URL][DOMAIN_NAME]" at bounding box center [305, 435] width 212 height 14
click at [342, 433] on input "[URL][DOMAIN_NAME]" at bounding box center [305, 435] width 212 height 14
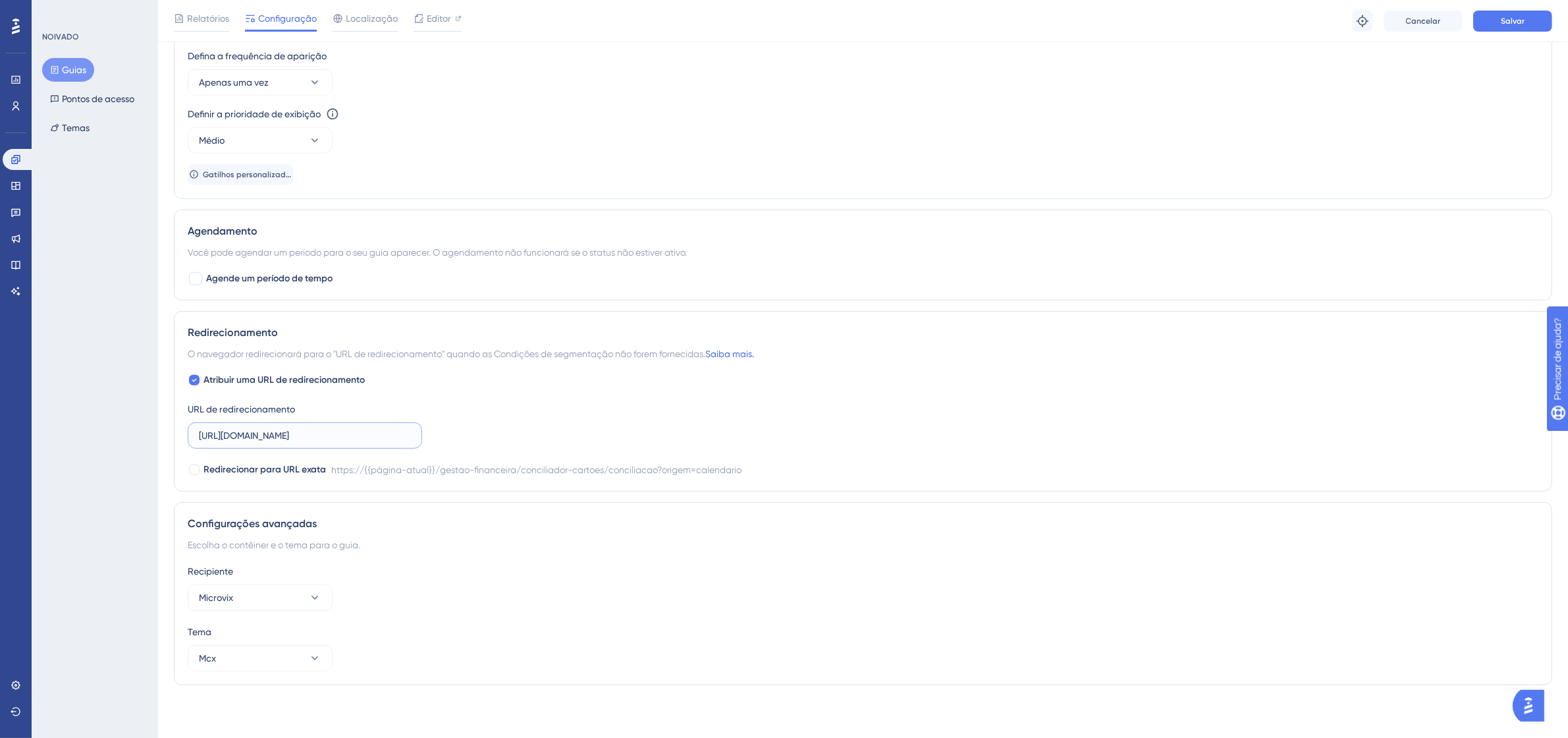
click at [342, 433] on input "[URL][DOMAIN_NAME]" at bounding box center [305, 435] width 212 height 14
click at [282, 383] on font "Atribuir uma URL de redirecionamento" at bounding box center [284, 380] width 162 height 11
checkbox input "false"
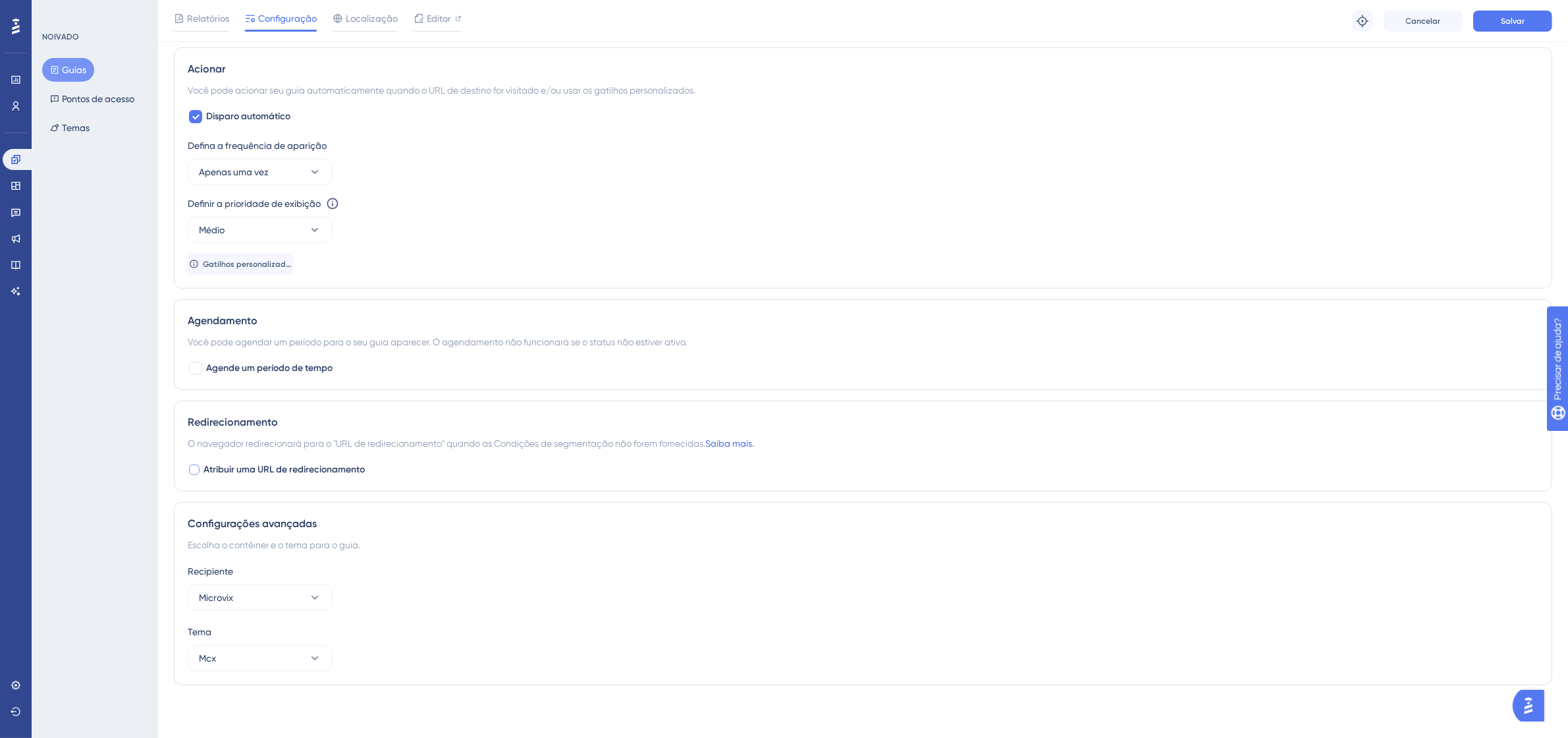
scroll to position [578, 0]
click at [659, 166] on div "Defina a frequência de aparição Apenas uma vez" at bounding box center [863, 162] width 1351 height 48
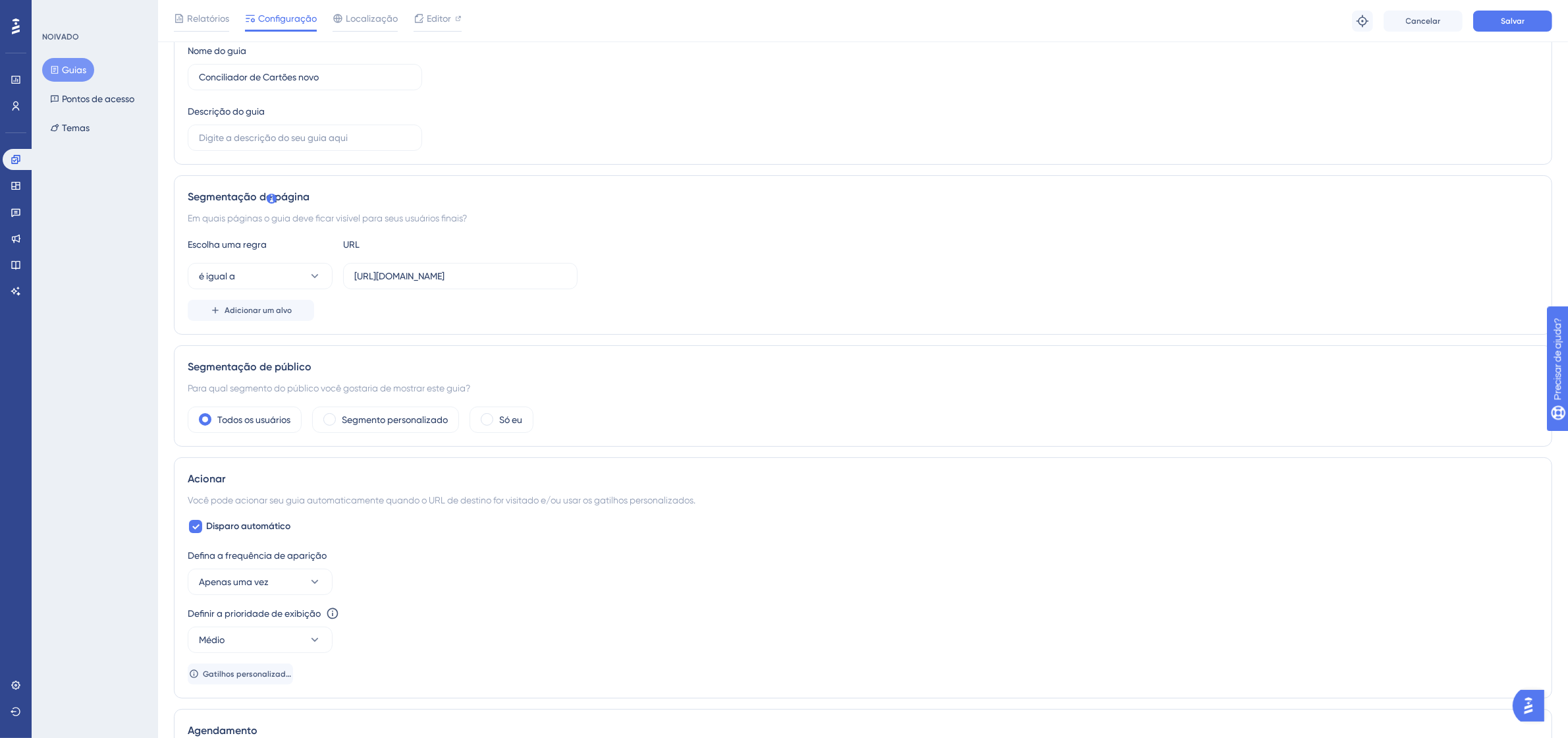
scroll to position [0, 0]
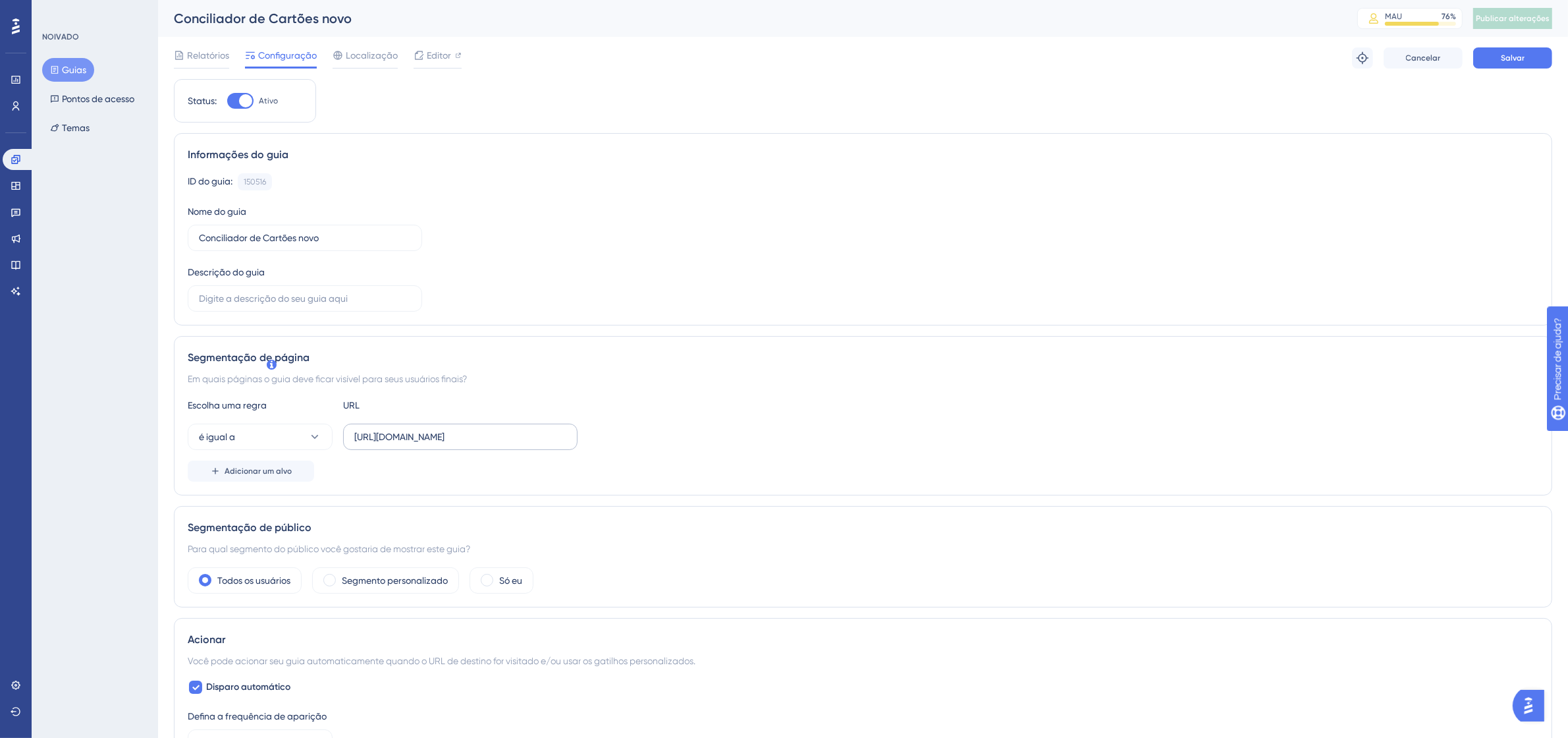
click at [462, 427] on label "[URL][DOMAIN_NAME]" at bounding box center [460, 437] width 234 height 26
click at [462, 430] on input "[URL][DOMAIN_NAME]" at bounding box center [460, 437] width 212 height 14
click at [462, 427] on label "[URL][DOMAIN_NAME]" at bounding box center [460, 437] width 234 height 26
click at [462, 430] on input "[URL][DOMAIN_NAME]" at bounding box center [460, 437] width 212 height 14
click at [462, 427] on label "[URL][DOMAIN_NAME]" at bounding box center [460, 437] width 234 height 26
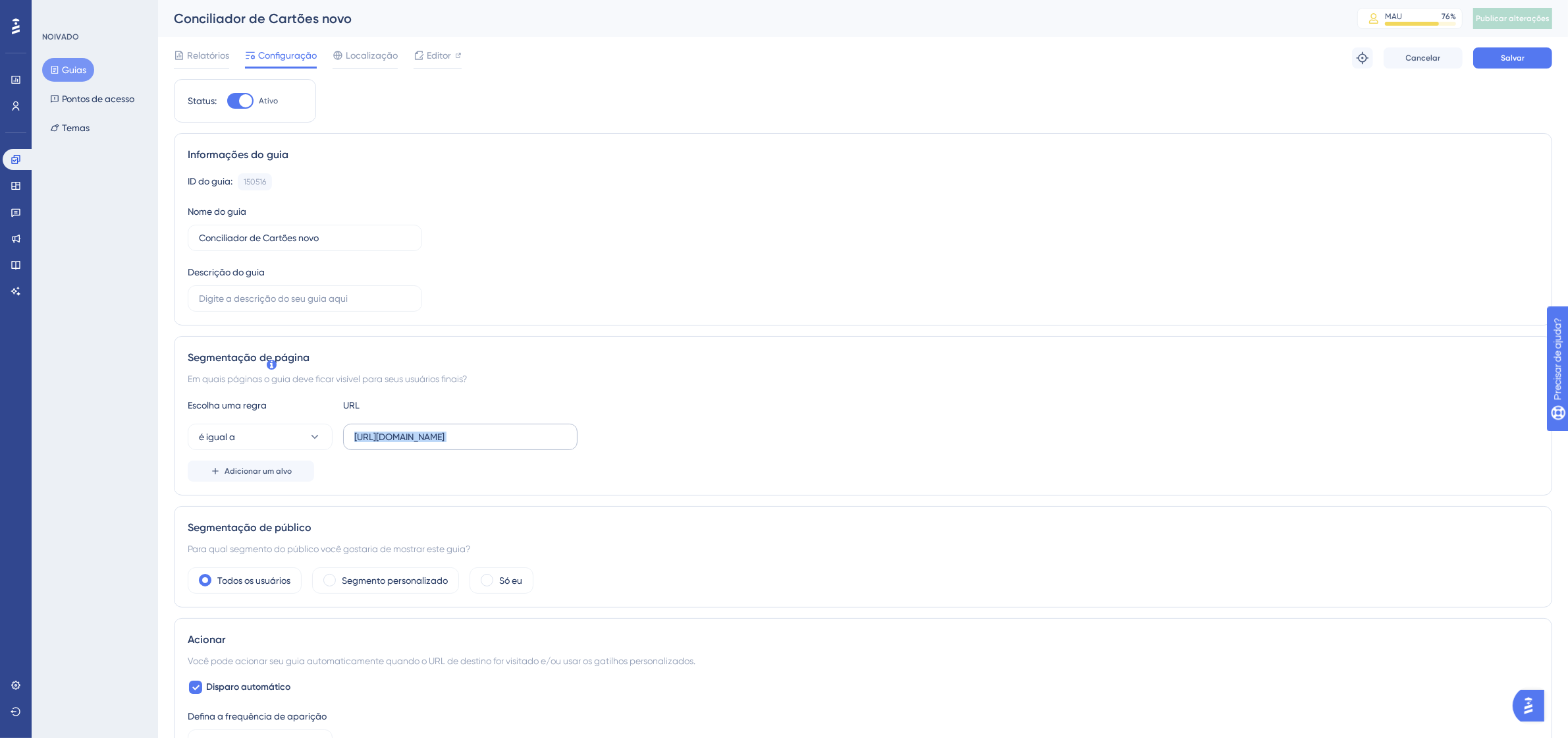
click at [462, 430] on input "[URL][DOMAIN_NAME]" at bounding box center [460, 437] width 212 height 14
click at [436, 443] on input "[URL][DOMAIN_NAME]" at bounding box center [460, 437] width 212 height 14
paste input "[URL][DOMAIN_NAME]"
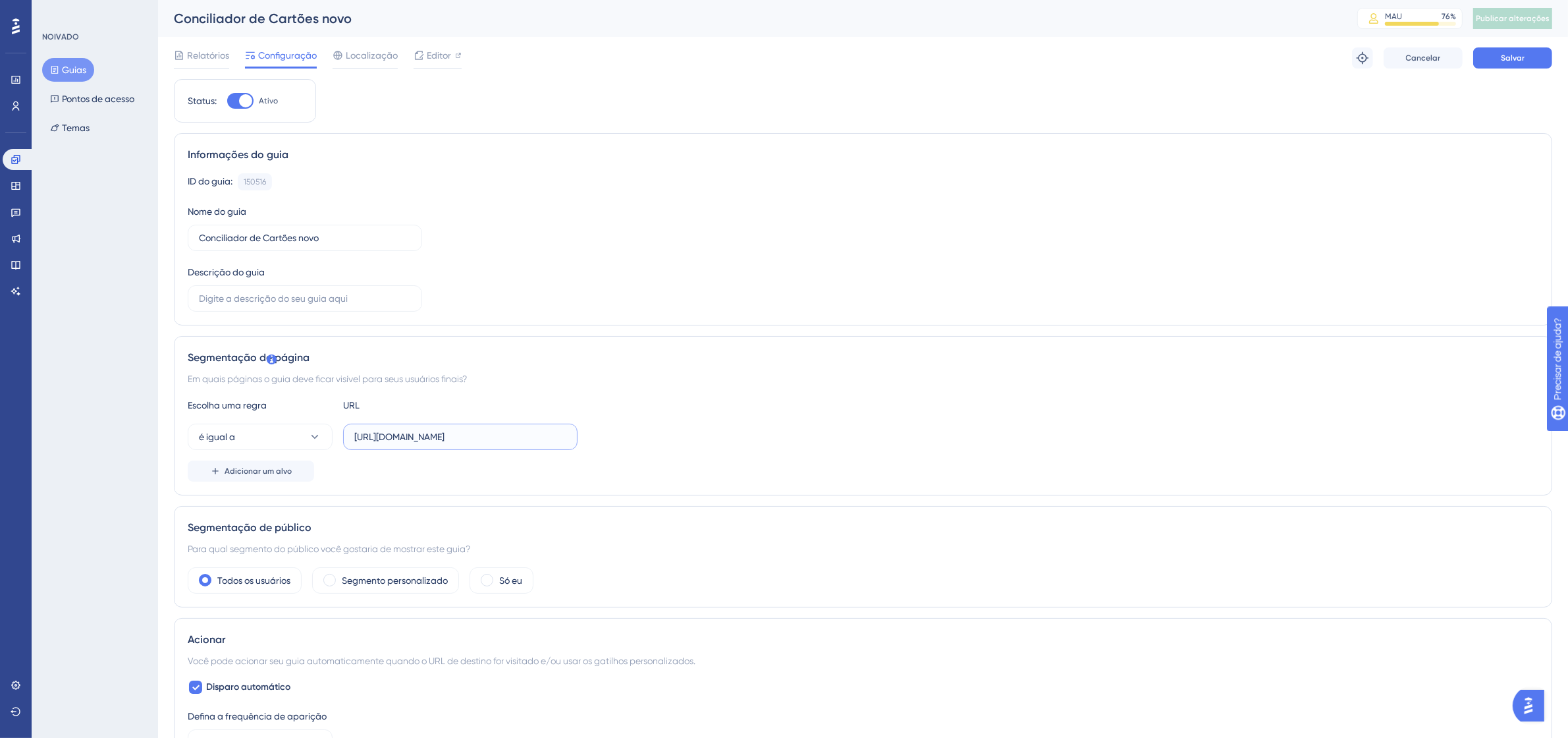
scroll to position [0, 1041]
type input "[URL][DOMAIN_NAME]"
click at [1508, 60] on font "Salvar" at bounding box center [1512, 58] width 24 height 10
click at [1519, 14] on button "Publicar alterações" at bounding box center [1512, 18] width 79 height 21
